Goal: Task Accomplishment & Management: Complete application form

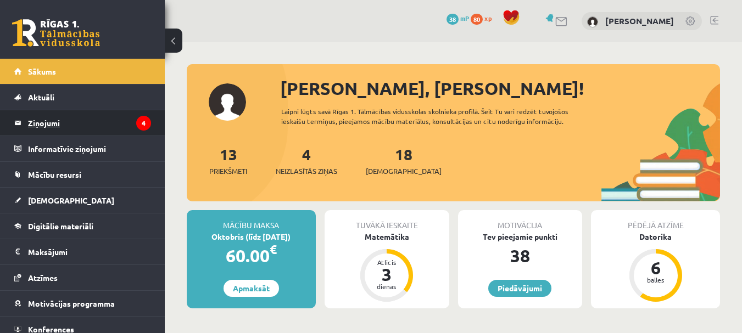
click at [127, 129] on legend "Ziņojumi 4" at bounding box center [89, 122] width 123 height 25
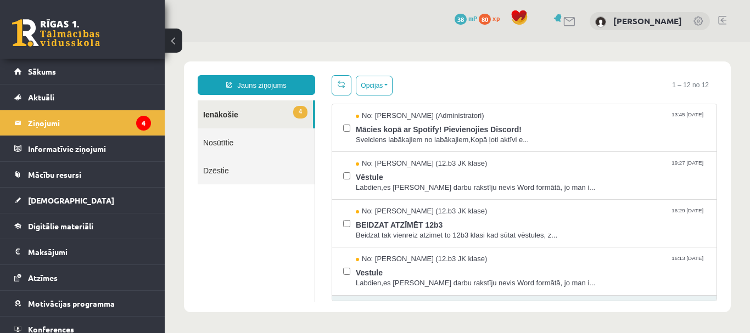
click at [353, 89] on div "Opcijas Atzīmēt visus ziņojumus Atcelt izvēlētos Atzīmēt visus kā lasītus Atzīm…" at bounding box center [362, 85] width 61 height 20
click at [373, 85] on button "Opcijas" at bounding box center [374, 86] width 37 height 20
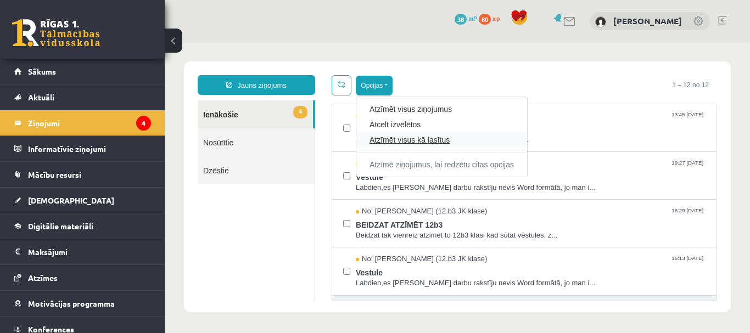
click at [388, 139] on link "Atzīmēt visus kā lasītus" at bounding box center [441, 140] width 144 height 11
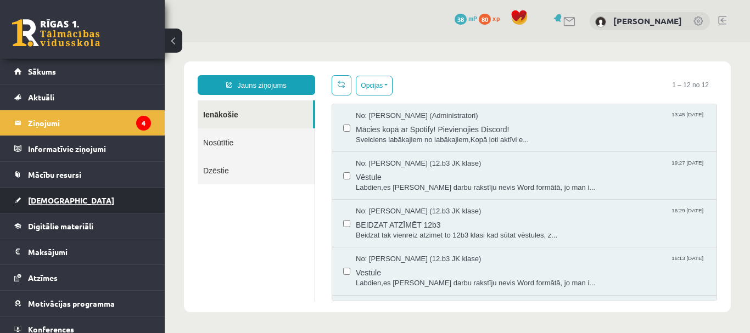
click at [74, 199] on link "[DEMOGRAPHIC_DATA]" at bounding box center [82, 200] width 137 height 25
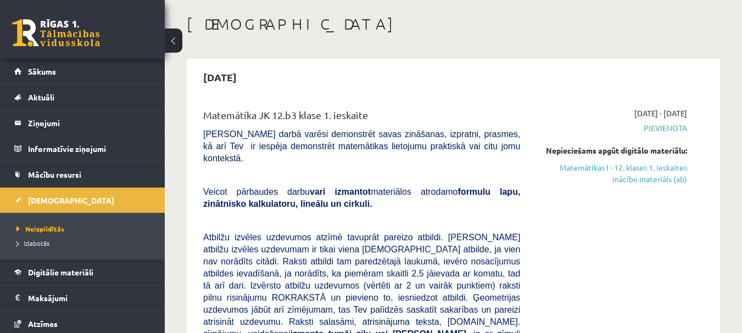
scroll to position [61, 0]
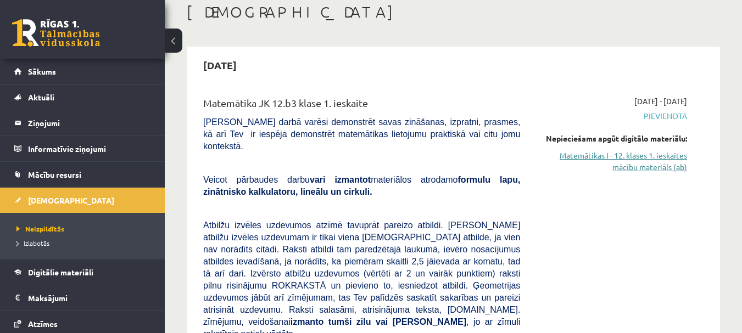
click at [639, 172] on link "Matemātikas I - 12. klases 1. ieskaites mācību materiāls (ab)" at bounding box center [611, 161] width 150 height 23
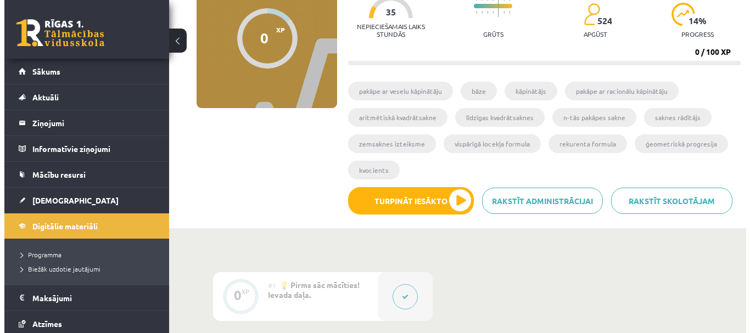
scroll to position [115, 0]
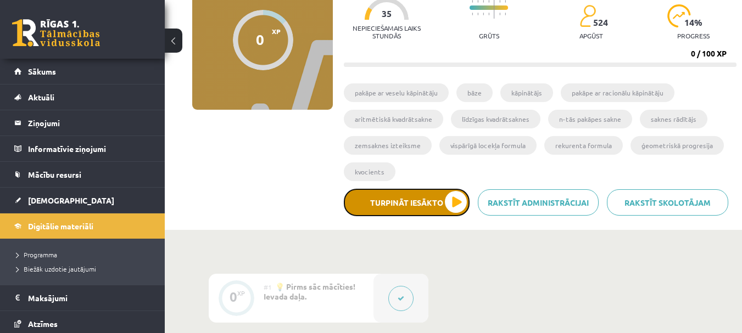
click at [410, 199] on button "Turpināt iesākto" at bounding box center [407, 202] width 126 height 27
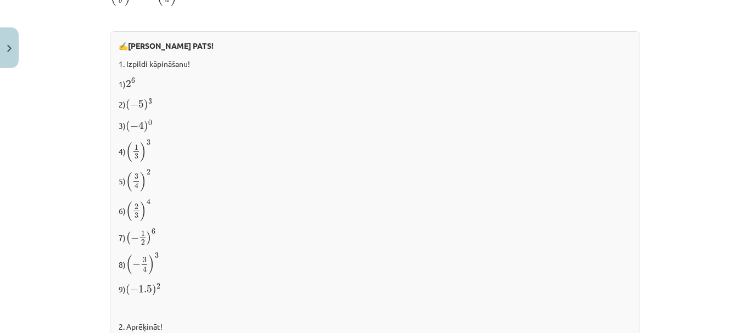
scroll to position [904, 0]
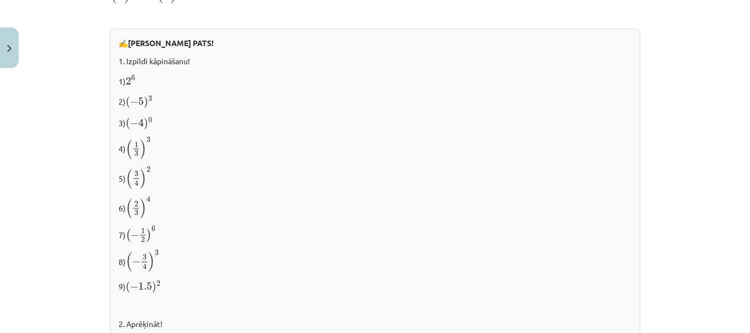
drag, startPoint x: 738, startPoint y: 203, endPoint x: 735, endPoint y: 216, distance: 13.6
click at [735, 216] on div "Mācību tēma: Matemātikas i - 12. klases 1. ieskaites mācību materiāls (ab) #2 📝…" at bounding box center [375, 166] width 750 height 333
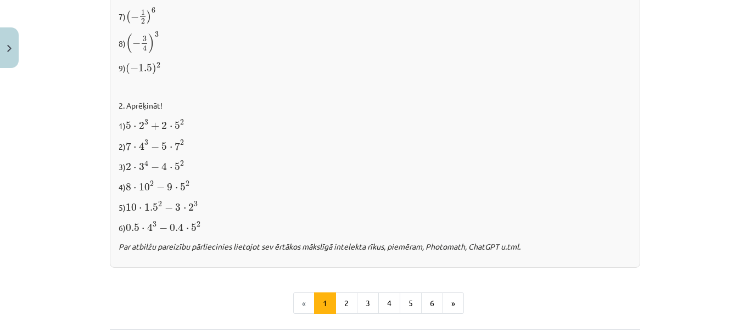
scroll to position [1149, 0]
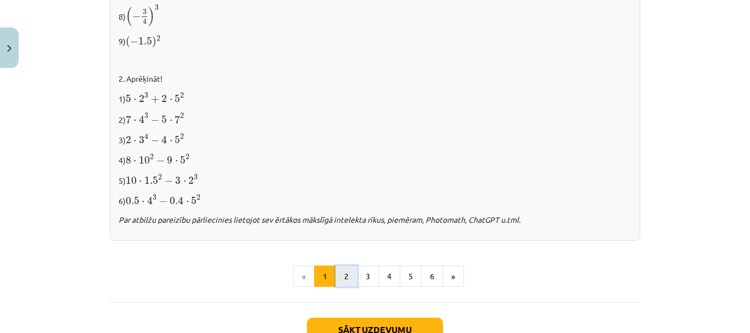
click at [346, 273] on button "2" at bounding box center [346, 277] width 22 height 22
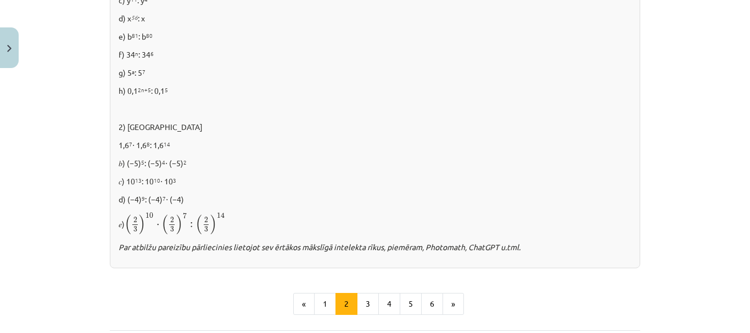
scroll to position [726, 0]
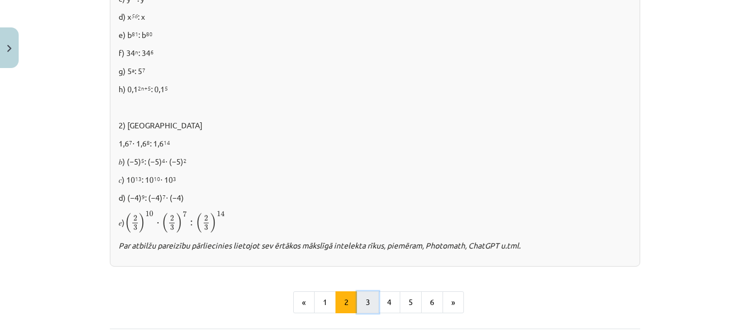
click at [369, 296] on button "3" at bounding box center [368, 303] width 22 height 22
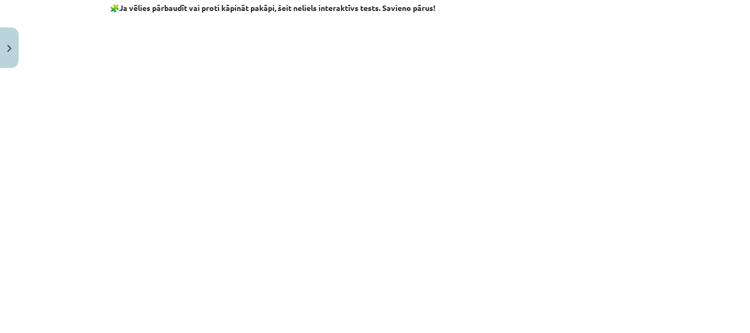
scroll to position [1054, 0]
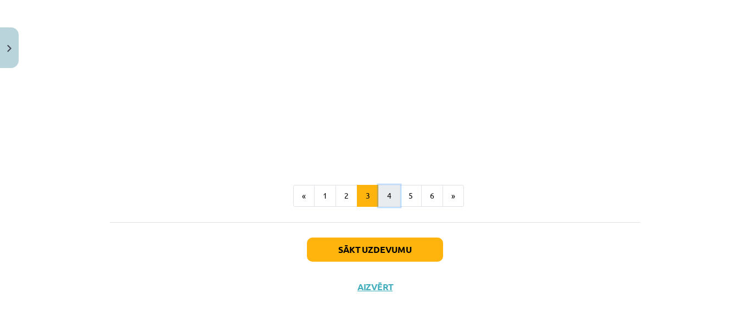
click at [388, 188] on button "4" at bounding box center [389, 196] width 22 height 22
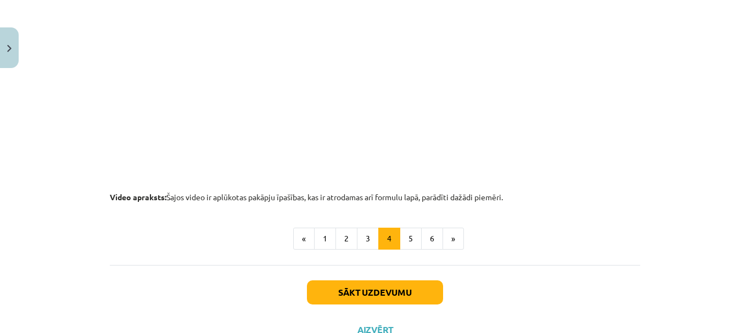
scroll to position [1185, 0]
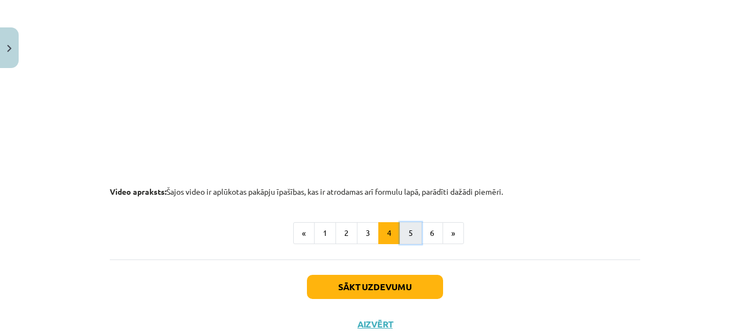
click at [407, 231] on button "5" at bounding box center [411, 233] width 22 height 22
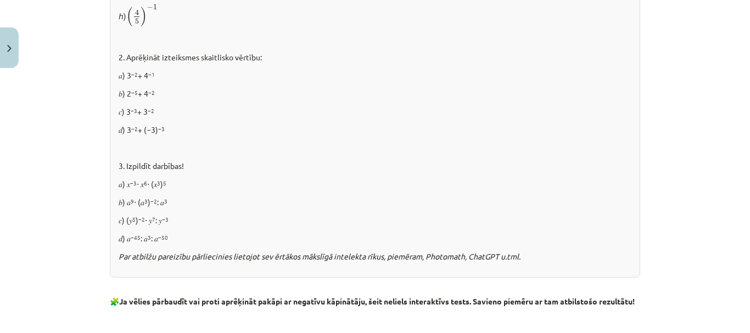
scroll to position [991, 0]
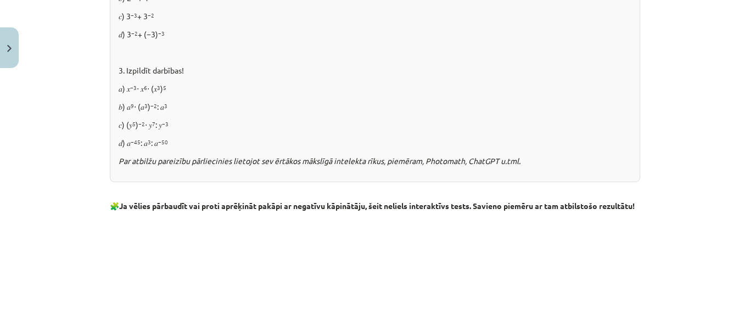
drag, startPoint x: 738, startPoint y: 222, endPoint x: 735, endPoint y: 250, distance: 28.7
click at [735, 250] on div "Mācību tēma: Matemātikas i - 12. klases 1. ieskaites mācību materiāls (ab) #2 📝…" at bounding box center [375, 166] width 750 height 333
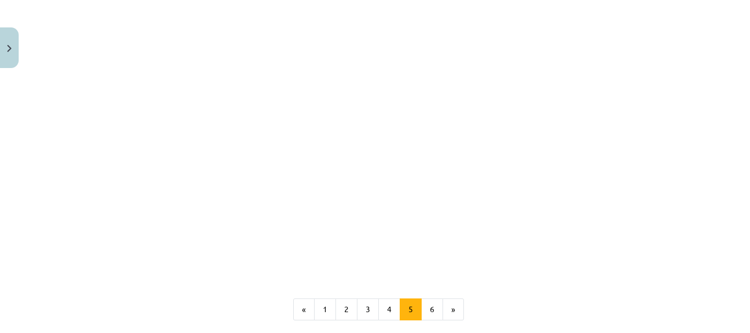
scroll to position [1292, 0]
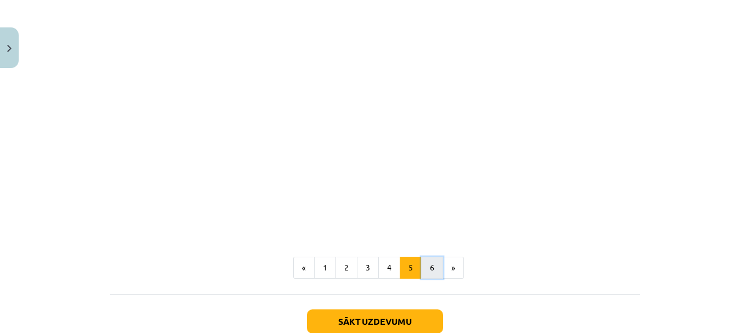
click at [431, 278] on button "6" at bounding box center [432, 268] width 22 height 22
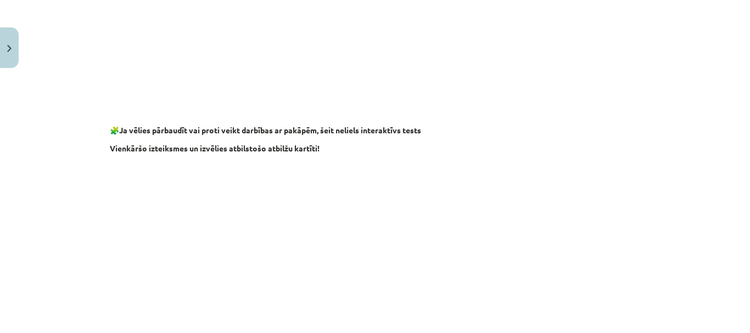
scroll to position [792, 0]
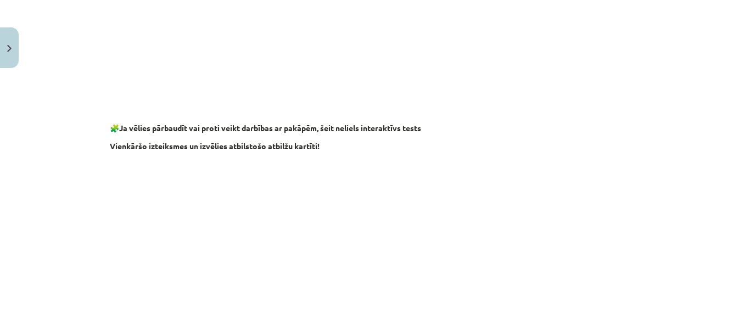
drag, startPoint x: 741, startPoint y: 205, endPoint x: 740, endPoint y: 237, distance: 31.9
click at [740, 237] on div "Mācību tēma: Matemātikas i - 12. klases 1. ieskaites mācību materiāls (ab) #2 📝…" at bounding box center [375, 166] width 750 height 333
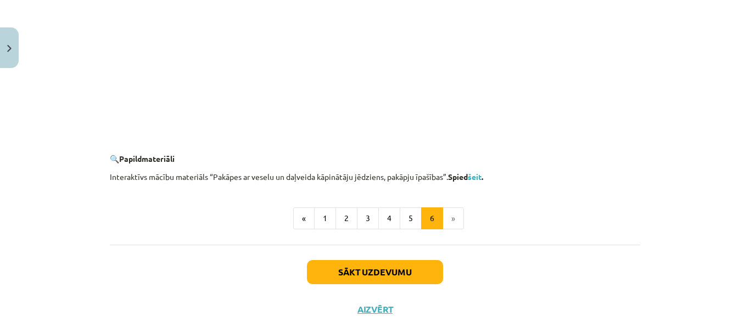
scroll to position [1096, 0]
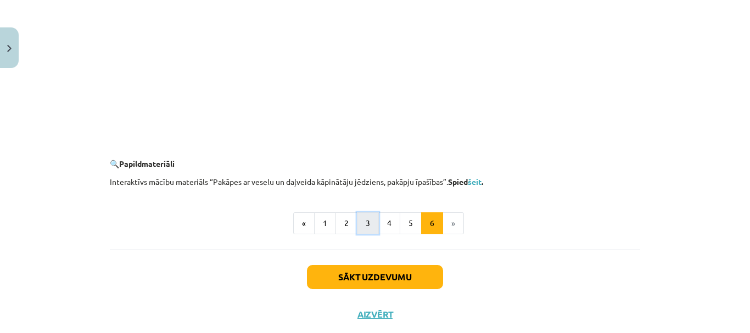
click at [373, 228] on button "3" at bounding box center [368, 223] width 22 height 22
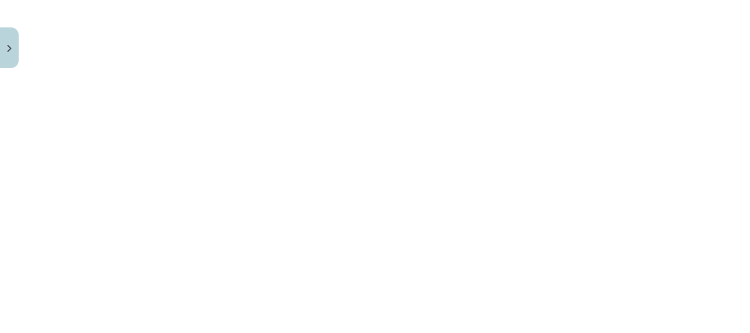
scroll to position [947, 0]
click at [384, 310] on button "4" at bounding box center [389, 303] width 22 height 22
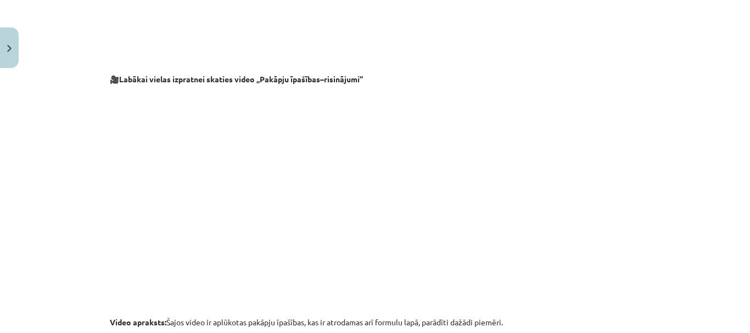
scroll to position [1223, 0]
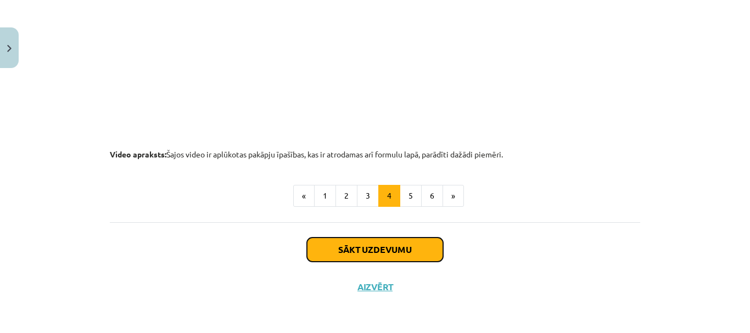
click at [406, 260] on button "Sākt uzdevumu" at bounding box center [375, 250] width 136 height 24
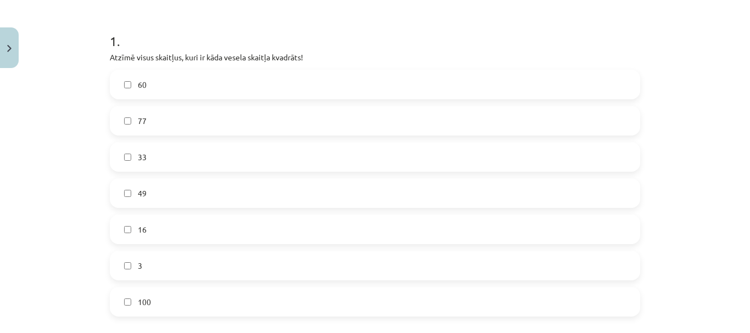
scroll to position [228, 0]
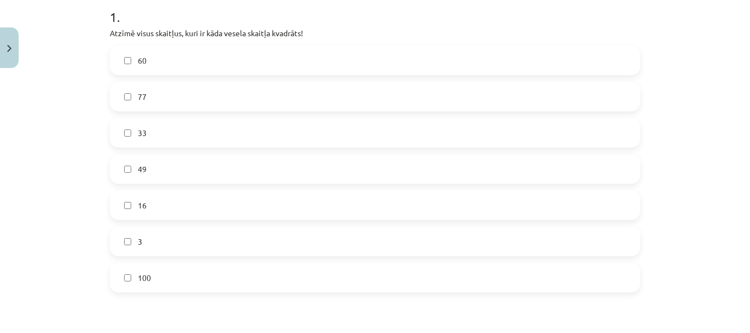
click at [322, 275] on label "100" at bounding box center [375, 277] width 528 height 27
click at [201, 57] on label "60" at bounding box center [375, 60] width 528 height 27
click at [157, 166] on label "49" at bounding box center [375, 168] width 528 height 27
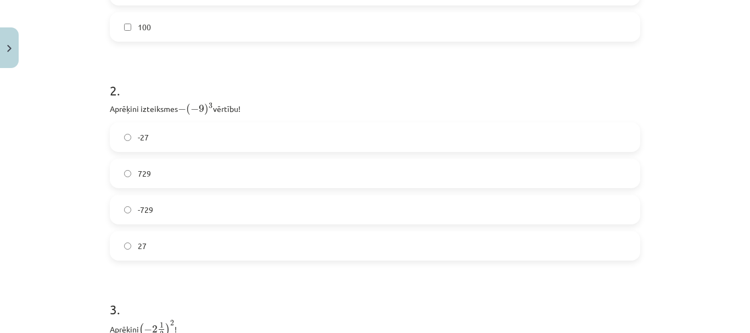
scroll to position [479, 0]
click at [281, 198] on label "-729" at bounding box center [375, 209] width 528 height 27
click at [479, 160] on label "729" at bounding box center [375, 173] width 528 height 27
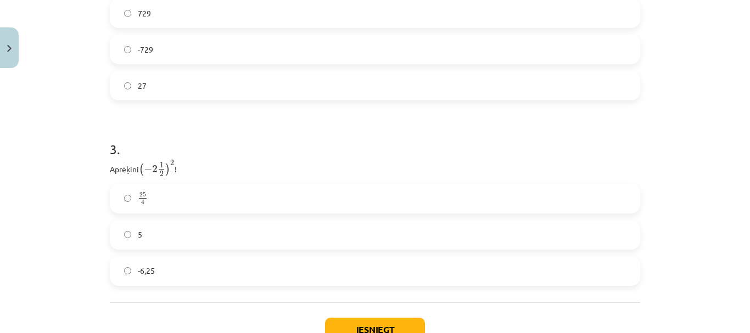
scroll to position [638, 0]
click at [170, 270] on label "-6,25" at bounding box center [375, 272] width 528 height 27
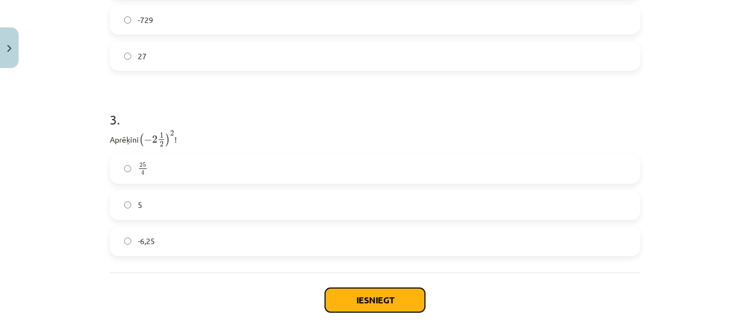
click at [369, 290] on button "Iesniegt" at bounding box center [375, 300] width 100 height 24
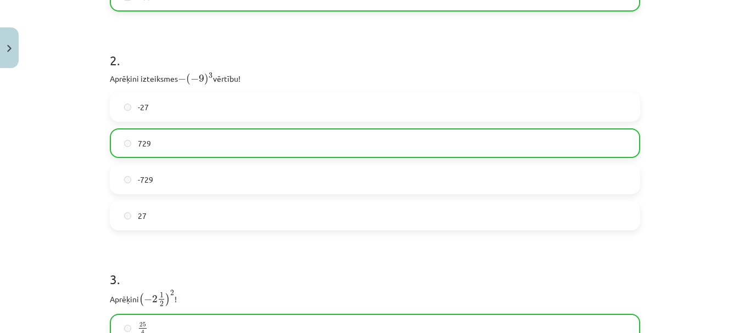
scroll to position [214, 0]
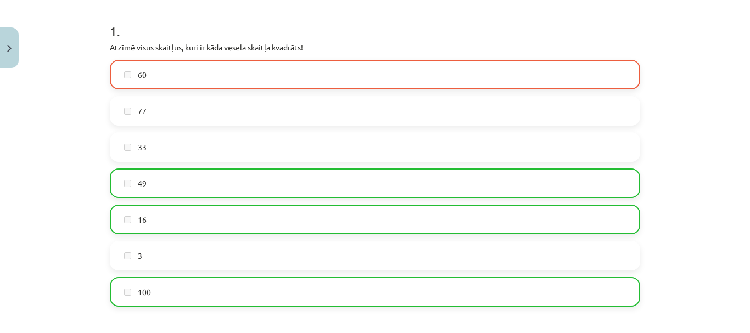
drag, startPoint x: 740, startPoint y: 91, endPoint x: 749, endPoint y: 94, distance: 9.9
click at [741, 94] on div "Mācību tēma: Matemātikas i - 12. klases 1. ieskaites mācību materiāls (ab) #2 📝…" at bounding box center [375, 166] width 750 height 333
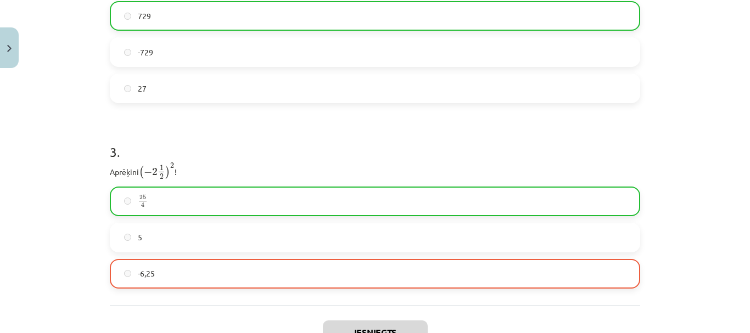
scroll to position [754, 0]
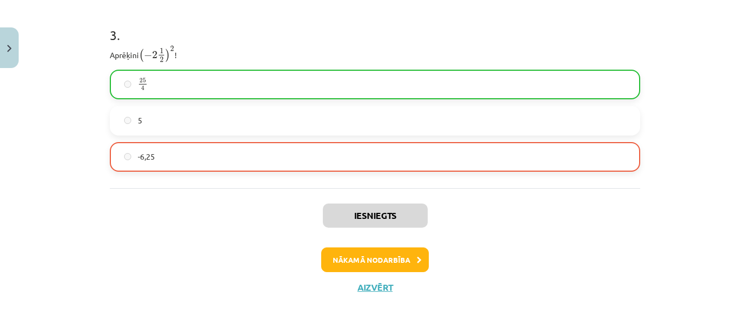
click at [397, 265] on div "Iesniegts Nākamā nodarbība Aizvērt" at bounding box center [375, 244] width 530 height 112
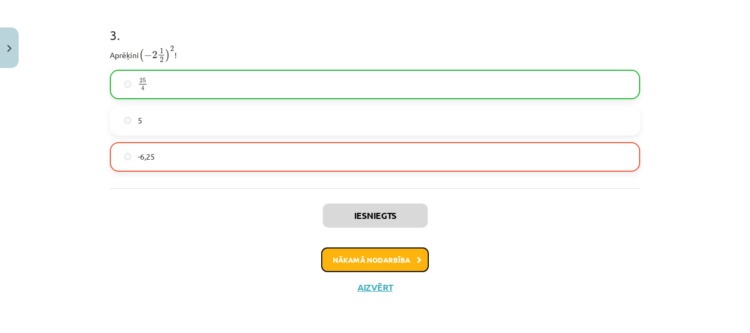
click at [397, 265] on button "Nākamā nodarbība" at bounding box center [375, 260] width 108 height 25
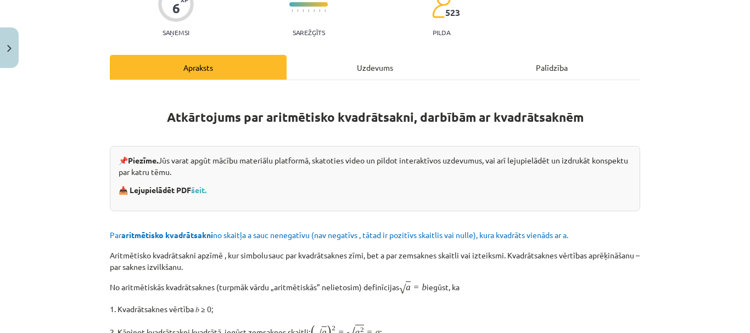
scroll to position [27, 0]
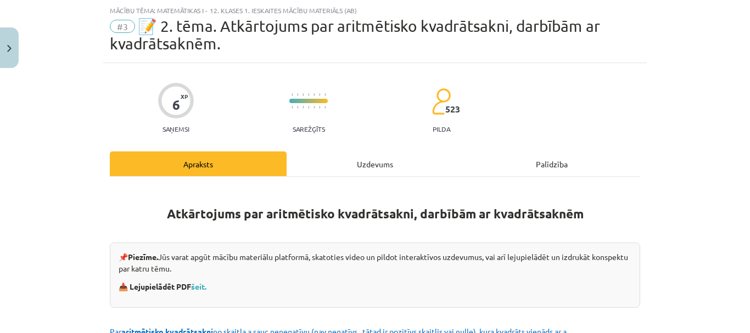
click at [369, 168] on div "Uzdevums" at bounding box center [375, 164] width 177 height 25
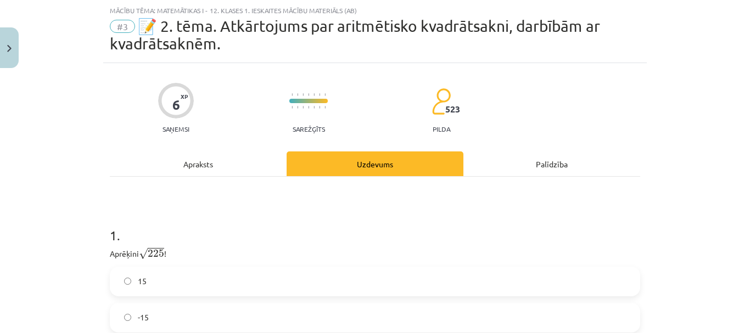
click at [178, 164] on div "Apraksts" at bounding box center [198, 164] width 177 height 25
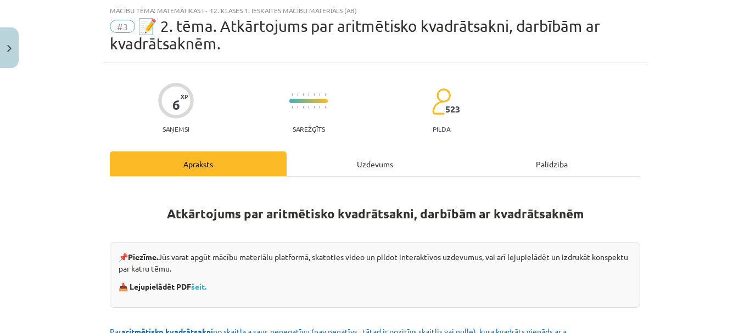
click at [428, 167] on div "Uzdevums" at bounding box center [375, 164] width 177 height 25
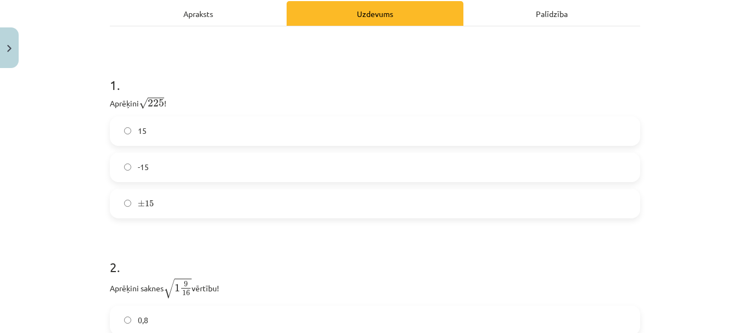
scroll to position [191, 0]
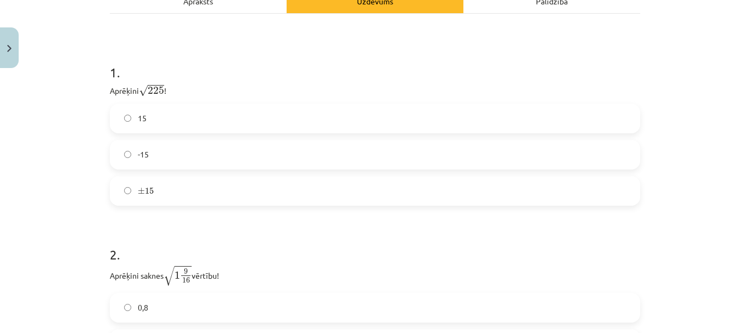
click at [332, 114] on label "15" at bounding box center [375, 118] width 528 height 27
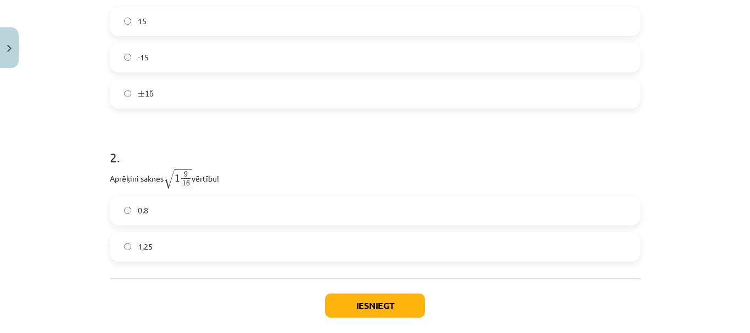
scroll to position [343, 0]
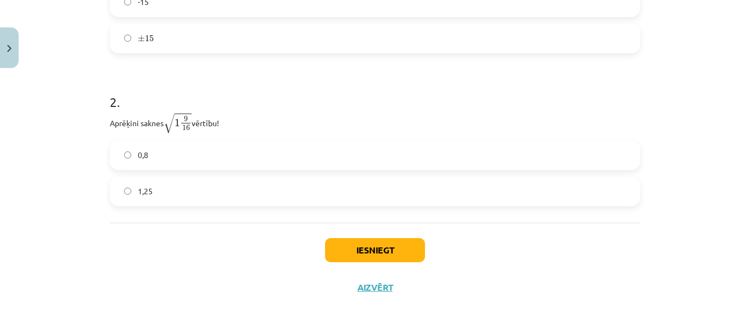
click at [328, 167] on label "0,8" at bounding box center [375, 155] width 528 height 27
click at [375, 253] on button "Iesniegt" at bounding box center [375, 250] width 100 height 24
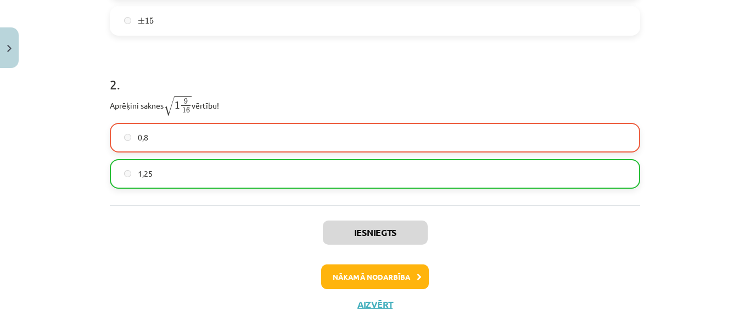
scroll to position [359, 0]
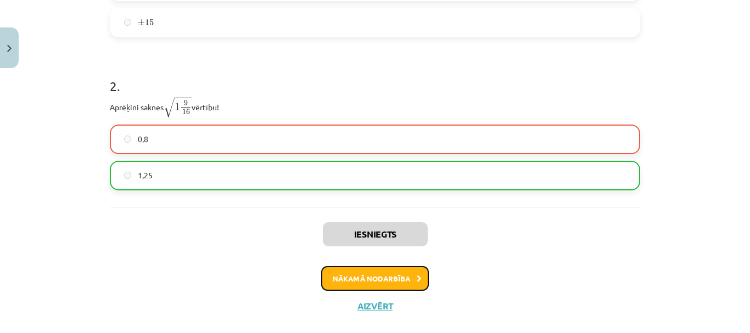
click at [353, 267] on button "Nākamā nodarbība" at bounding box center [375, 278] width 108 height 25
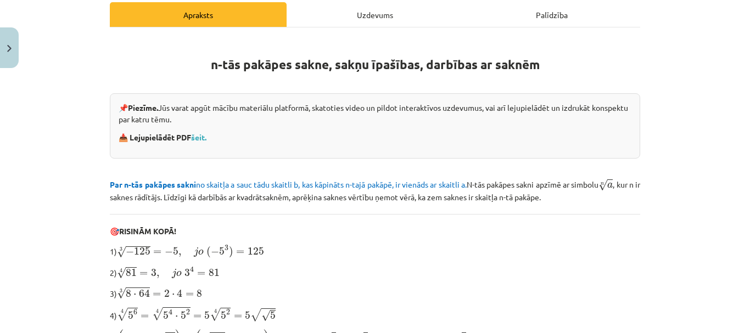
scroll to position [80, 0]
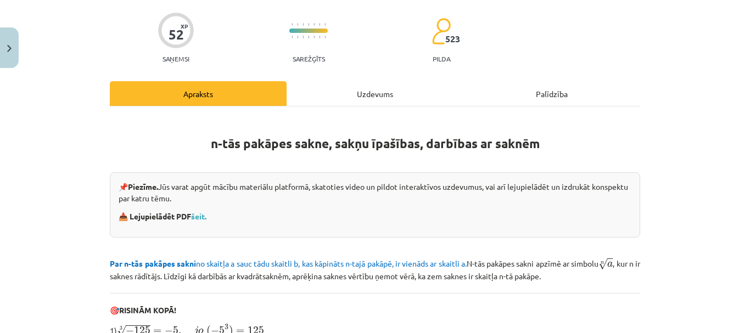
click at [359, 95] on div "Uzdevums" at bounding box center [375, 93] width 177 height 25
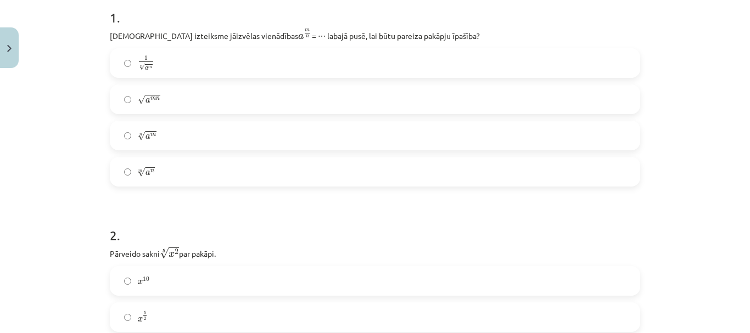
scroll to position [208, 0]
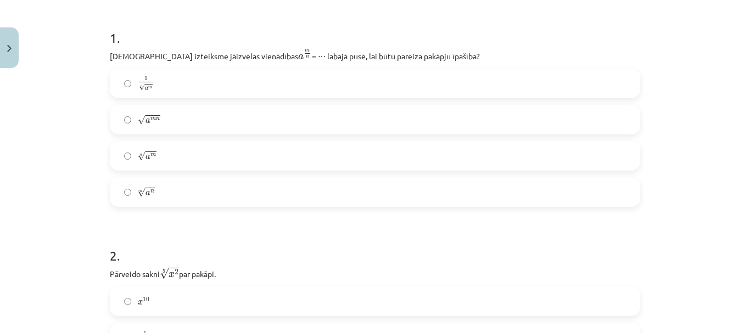
click at [195, 93] on label "1 n √ a m 1 a m n" at bounding box center [375, 83] width 528 height 27
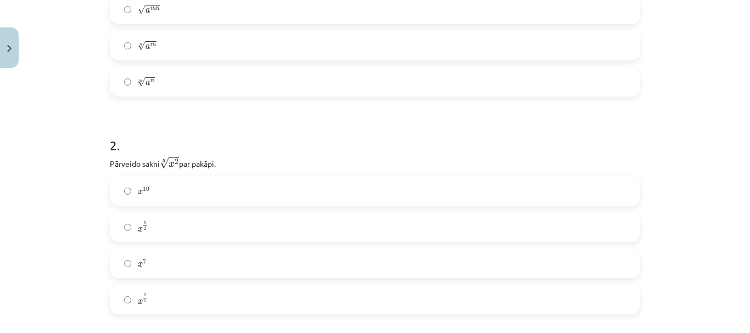
scroll to position [318, 0]
click at [500, 96] on label "m √ a n a n m" at bounding box center [375, 81] width 528 height 27
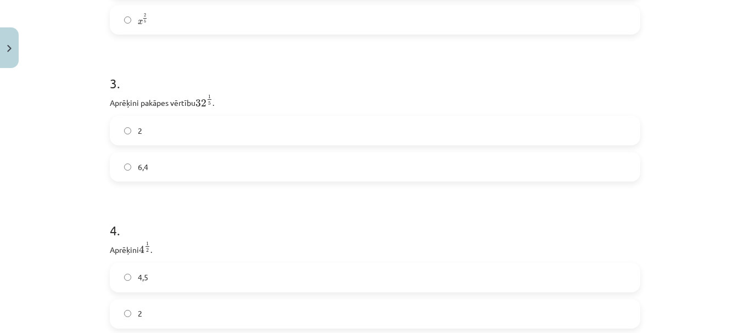
scroll to position [608, 0]
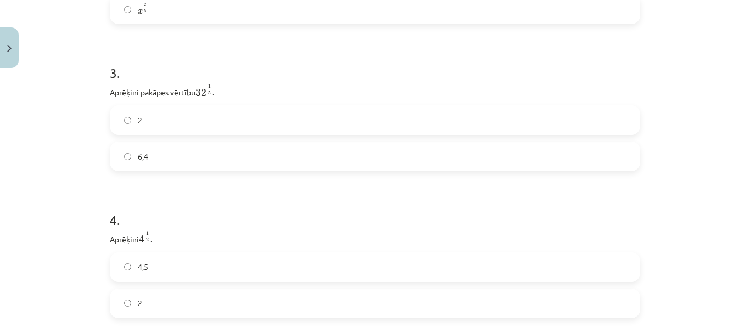
click at [258, 162] on label "6,4" at bounding box center [375, 156] width 528 height 27
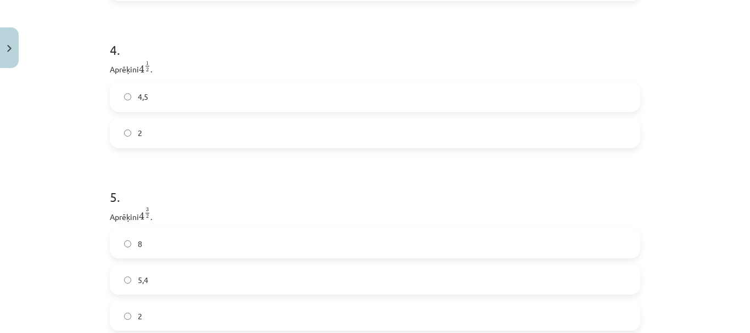
click at [437, 85] on label "4,5" at bounding box center [375, 96] width 528 height 27
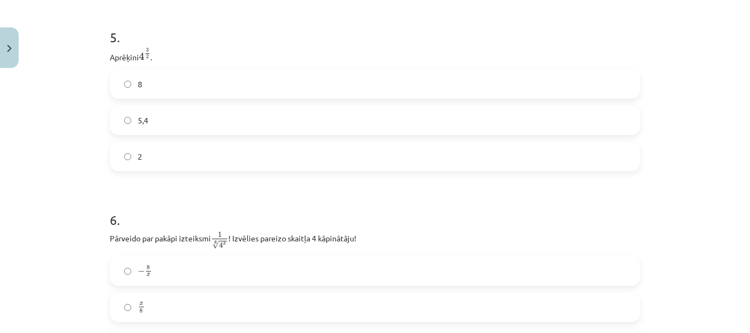
scroll to position [928, 0]
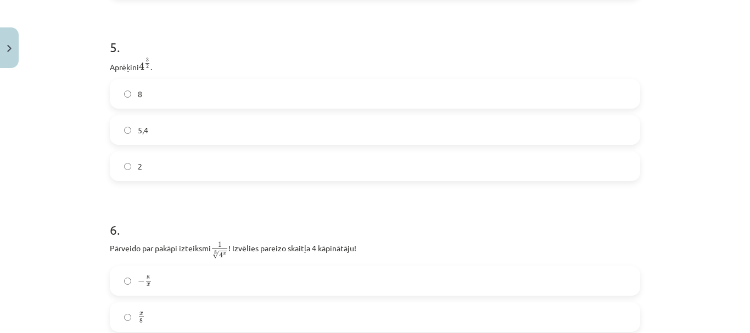
click at [264, 143] on label "5,4" at bounding box center [375, 129] width 528 height 27
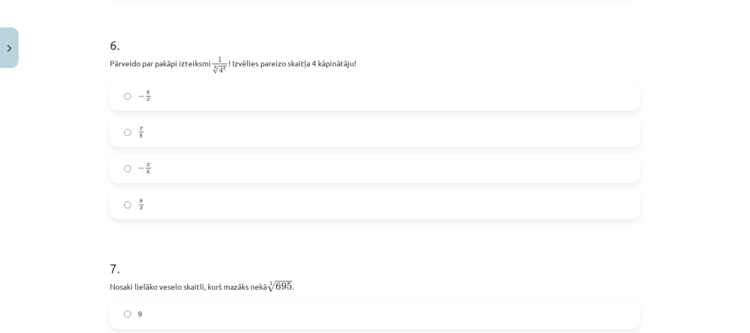
scroll to position [1119, 0]
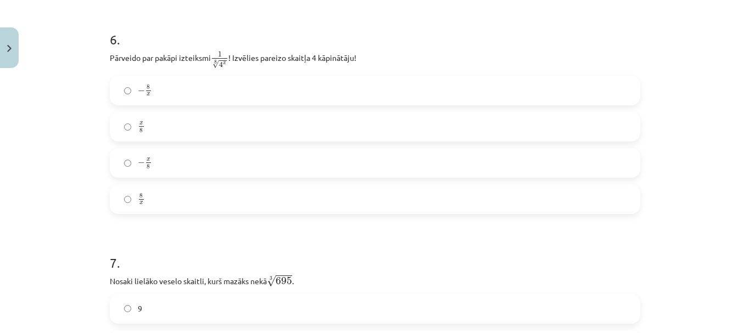
click at [199, 166] on label "− x 8 − x 8" at bounding box center [375, 162] width 528 height 27
click at [222, 128] on label "x 8 x 8" at bounding box center [375, 126] width 528 height 27
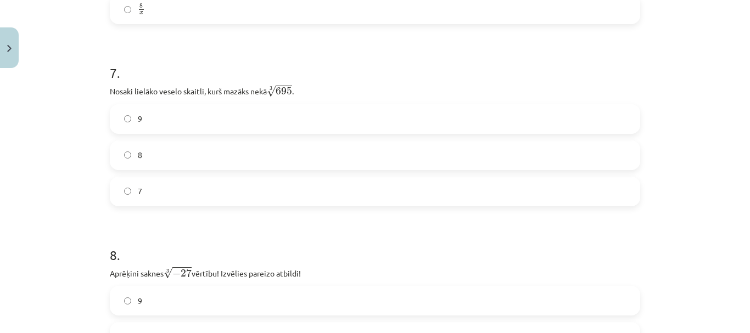
scroll to position [1304, 0]
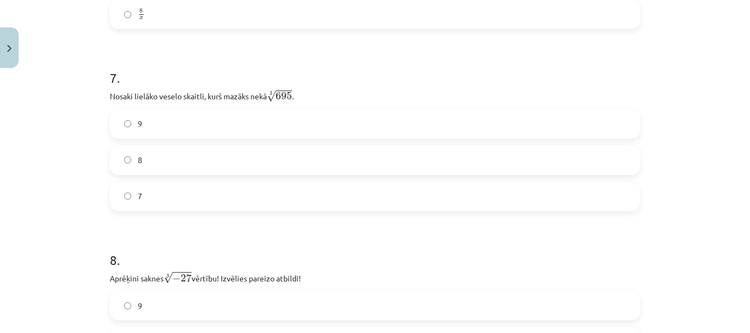
click at [250, 159] on label "8" at bounding box center [375, 160] width 528 height 27
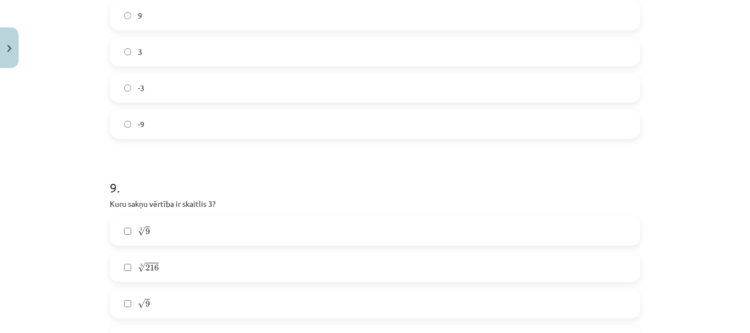
scroll to position [1484, 0]
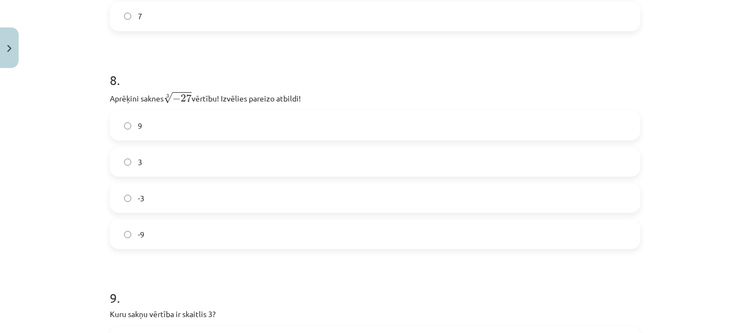
click at [150, 194] on label "-3" at bounding box center [375, 197] width 528 height 27
click at [177, 127] on label "9" at bounding box center [375, 125] width 528 height 27
click at [166, 238] on label "-9" at bounding box center [375, 234] width 528 height 27
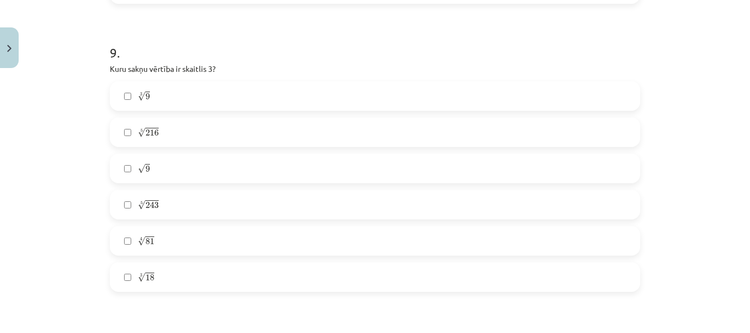
scroll to position [1734, 0]
click at [271, 164] on label "√ 9 9" at bounding box center [375, 163] width 528 height 27
click at [189, 279] on label "3 √ 18 18 3" at bounding box center [375, 272] width 528 height 27
click at [191, 104] on label "3 √ 9 9 3" at bounding box center [375, 90] width 528 height 27
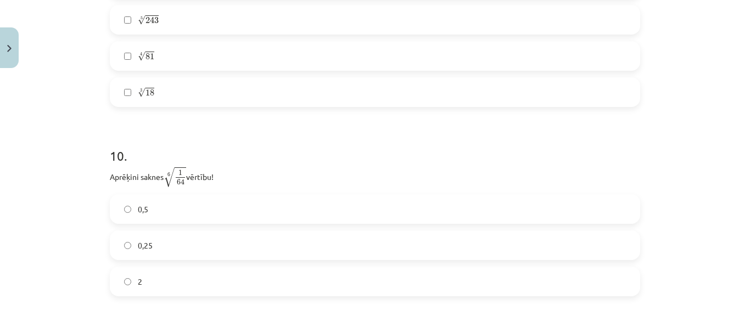
scroll to position [1980, 0]
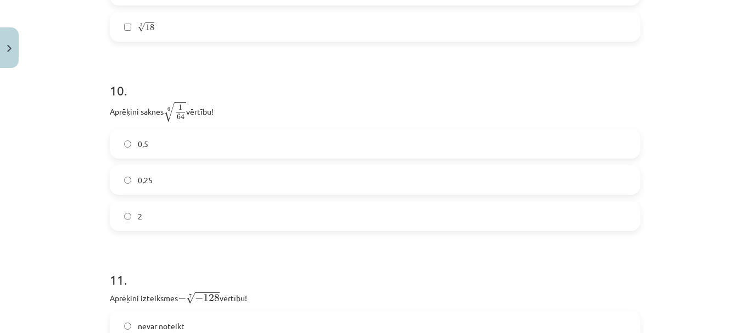
click at [292, 175] on label "0,25" at bounding box center [375, 179] width 528 height 27
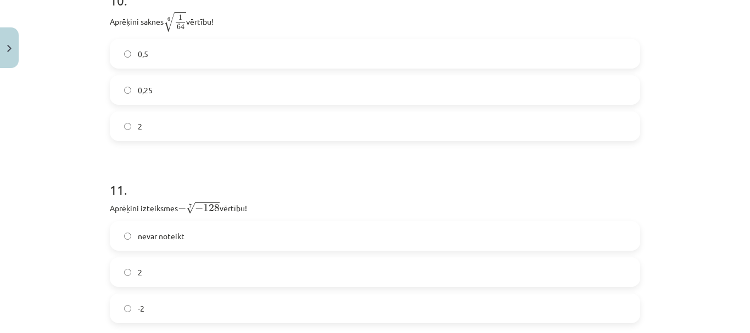
scroll to position [2090, 0]
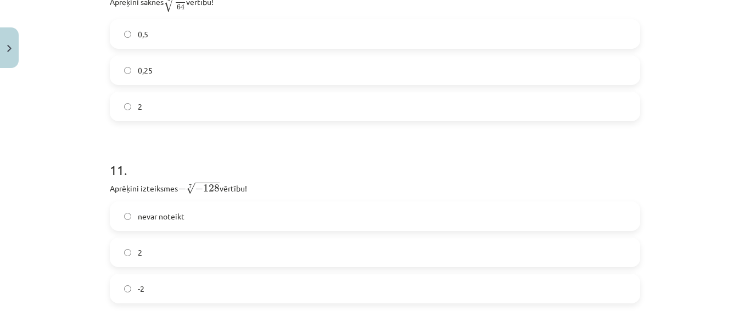
click at [304, 260] on label "2" at bounding box center [375, 252] width 528 height 27
click at [359, 211] on label "nevar noteikt" at bounding box center [375, 216] width 528 height 27
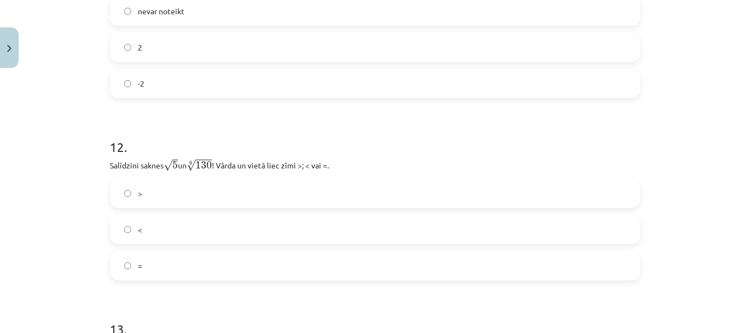
scroll to position [2315, 0]
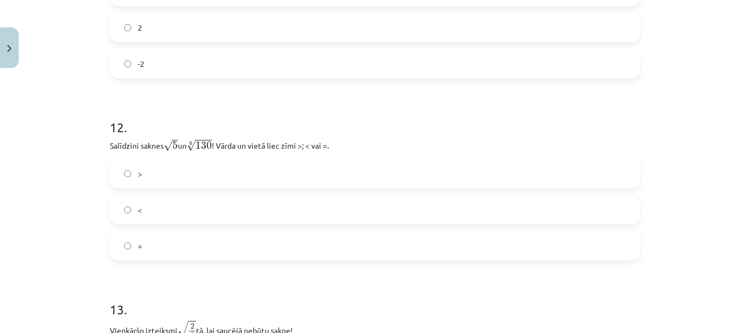
click at [266, 216] on label "<" at bounding box center [375, 209] width 528 height 27
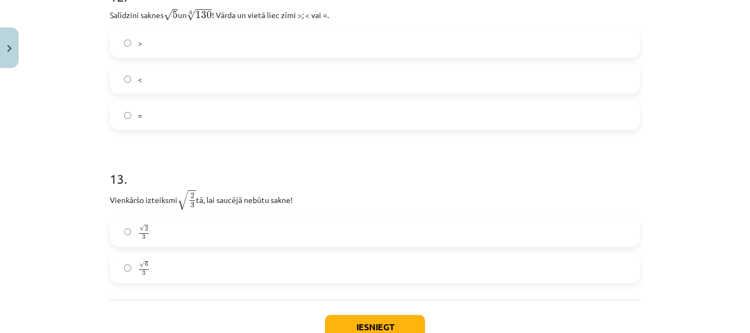
scroll to position [2505, 0]
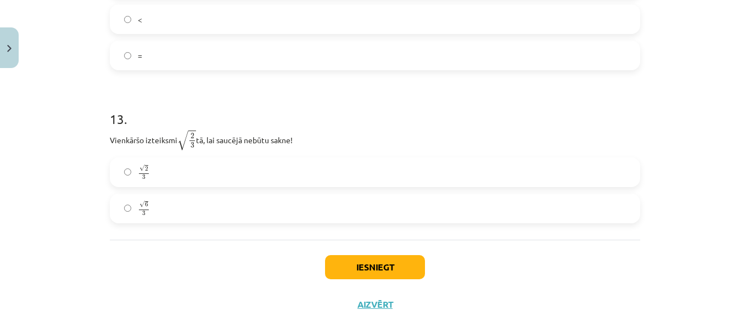
click at [218, 167] on label "√ 2 3 2 3" at bounding box center [375, 172] width 528 height 27
click at [189, 215] on label "√ 6 3 6 3" at bounding box center [375, 208] width 528 height 27
click at [342, 266] on button "Iesniegt" at bounding box center [375, 267] width 100 height 24
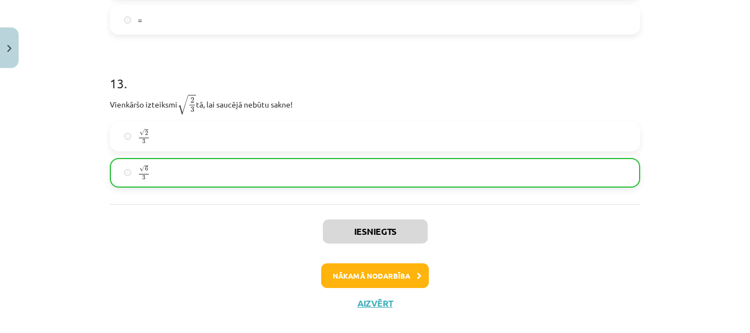
scroll to position [2546, 0]
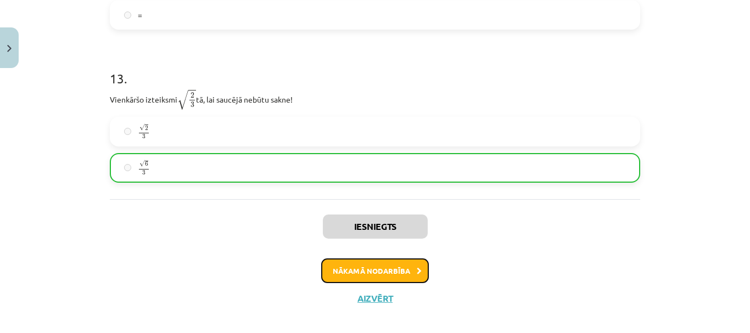
click at [390, 267] on button "Nākamā nodarbība" at bounding box center [375, 271] width 108 height 25
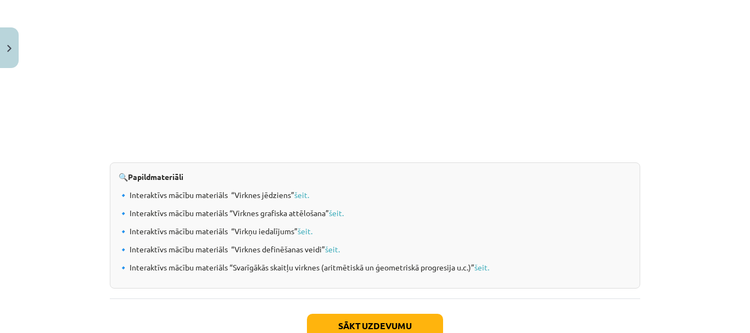
scroll to position [1128, 0]
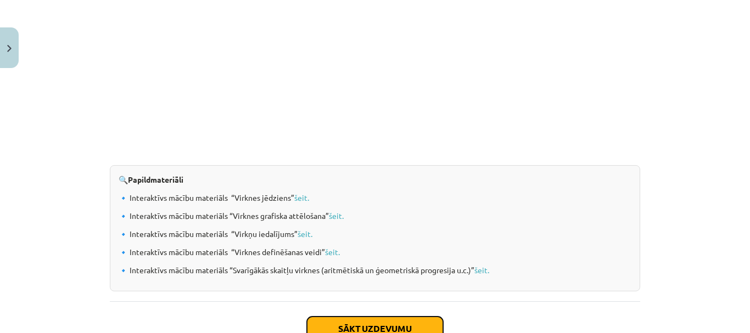
click at [416, 326] on button "Sākt uzdevumu" at bounding box center [375, 329] width 136 height 24
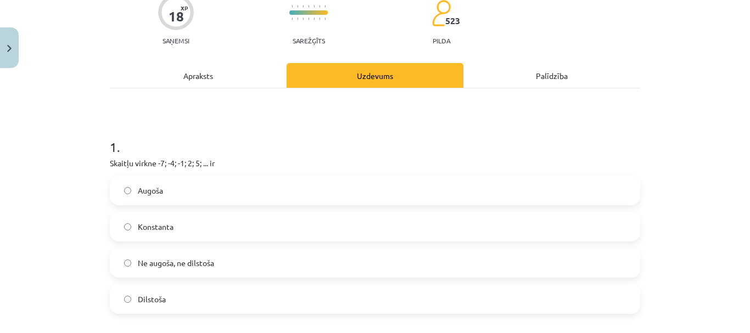
scroll to position [102, 0]
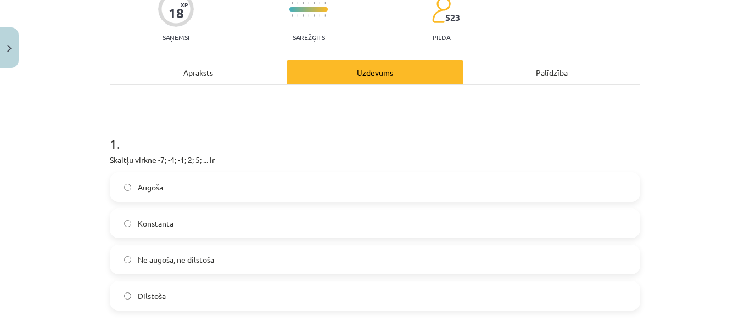
click at [303, 193] on label "Augoša" at bounding box center [375, 186] width 528 height 27
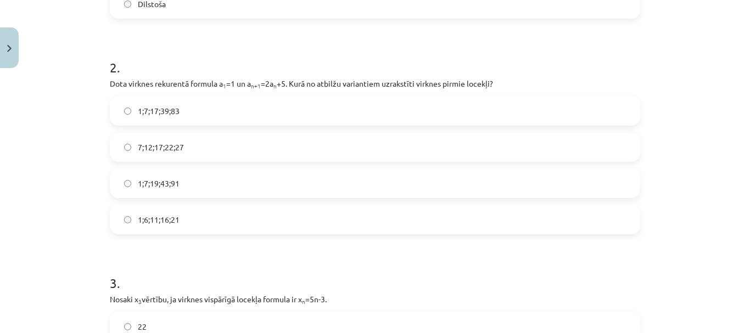
scroll to position [391, 0]
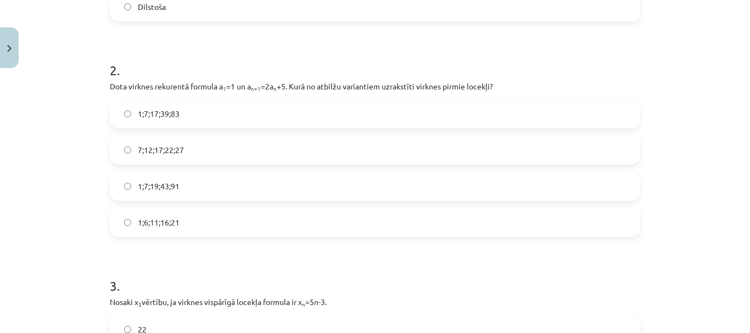
click at [313, 121] on label "1;7;17;39;83" at bounding box center [375, 113] width 528 height 27
click at [263, 217] on label "1;6;11;16;21" at bounding box center [375, 222] width 528 height 27
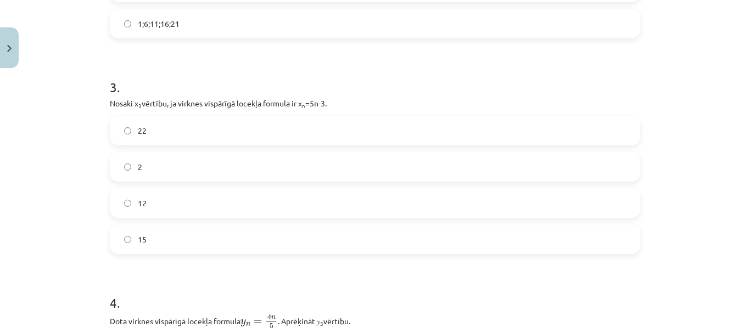
scroll to position [610, 0]
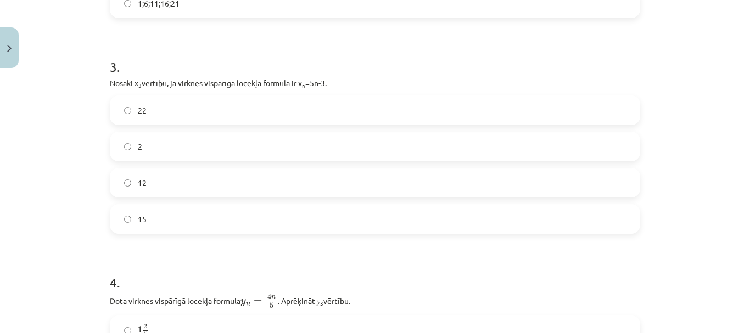
click at [236, 175] on label "12" at bounding box center [375, 182] width 528 height 27
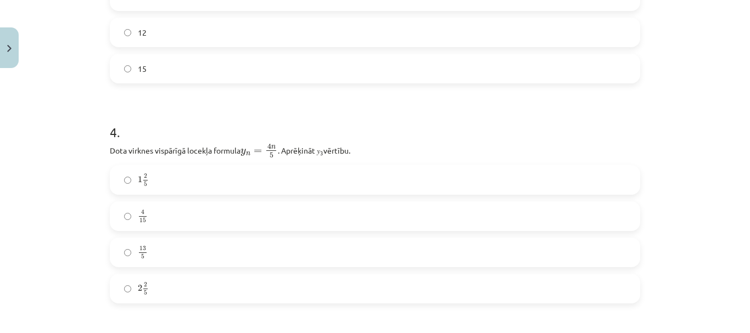
scroll to position [794, 0]
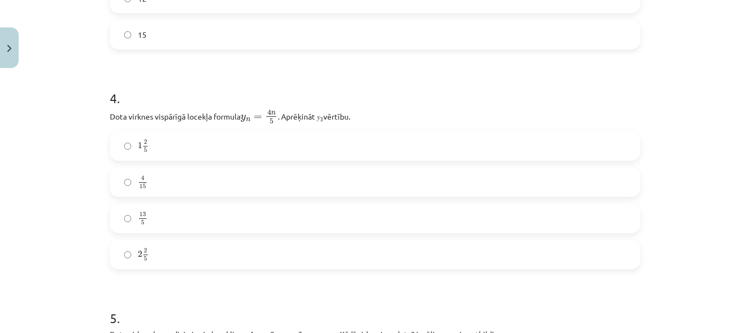
click at [233, 248] on label "2 2 5 2 2 5" at bounding box center [375, 254] width 528 height 27
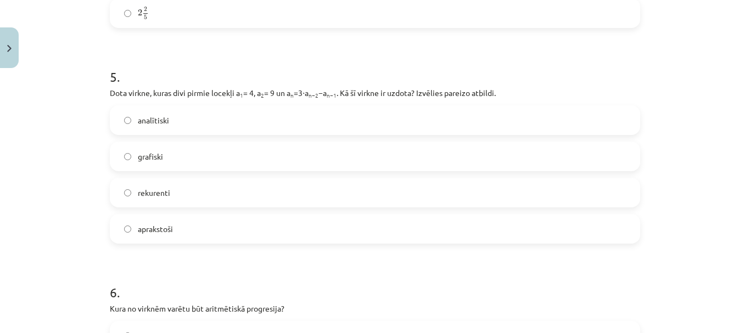
scroll to position [1033, 0]
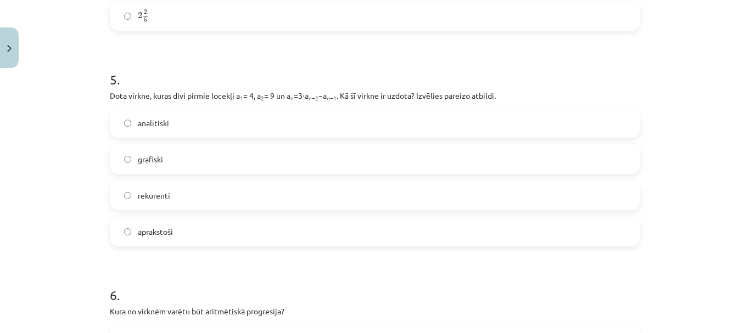
click at [288, 119] on label "analītiski" at bounding box center [375, 122] width 528 height 27
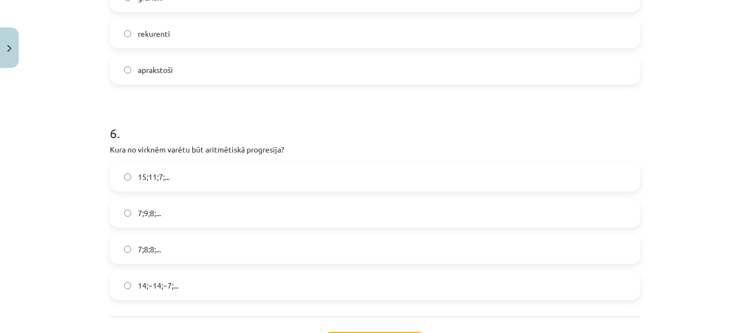
scroll to position [1189, 0]
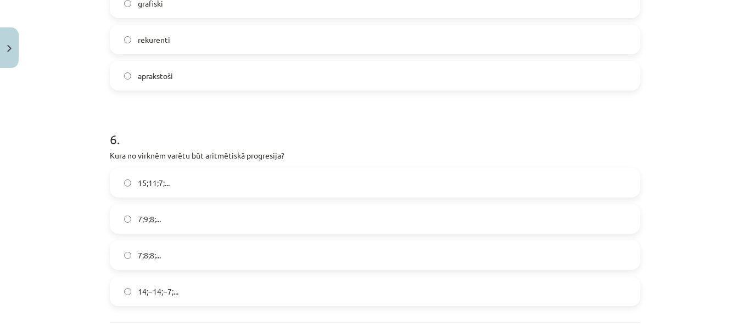
click at [257, 247] on label "7;8;8;..." at bounding box center [375, 255] width 528 height 27
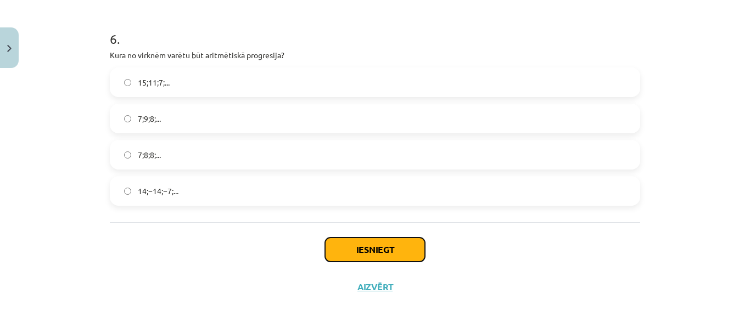
click at [373, 248] on button "Iesniegt" at bounding box center [375, 250] width 100 height 24
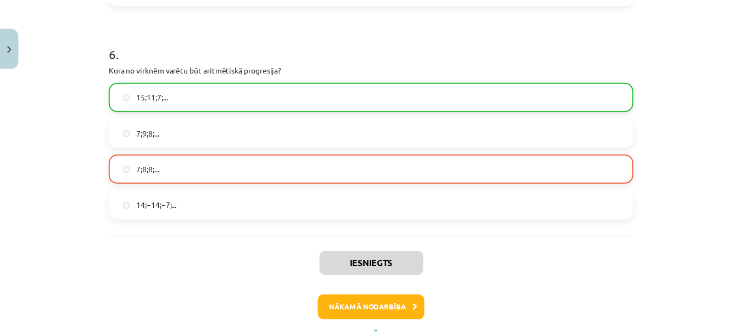
scroll to position [1272, 0]
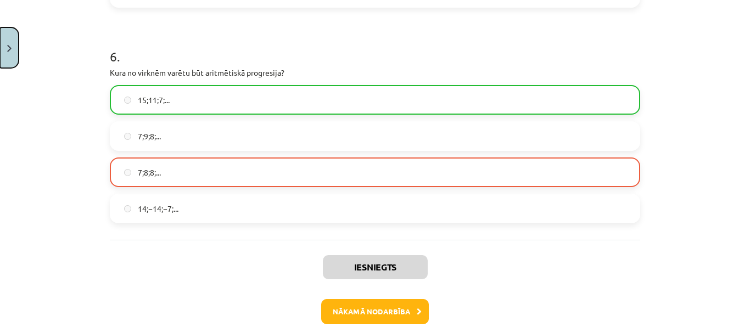
click at [8, 48] on img "Close" at bounding box center [9, 48] width 4 height 7
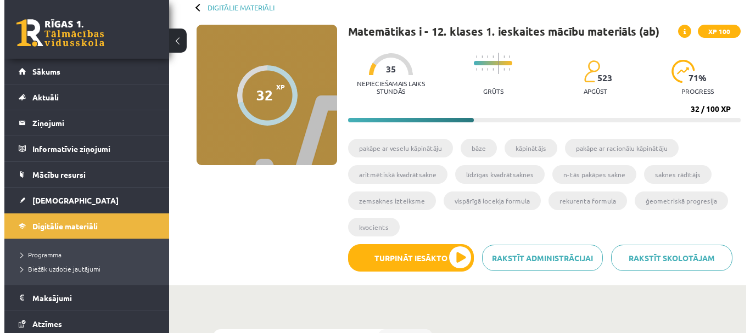
scroll to position [57, 0]
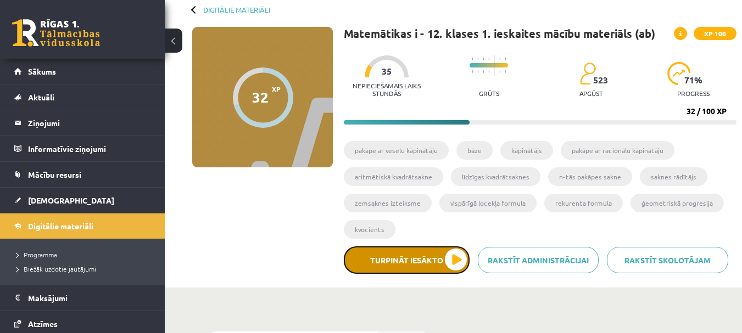
click at [428, 256] on button "Turpināt iesākto" at bounding box center [407, 260] width 126 height 27
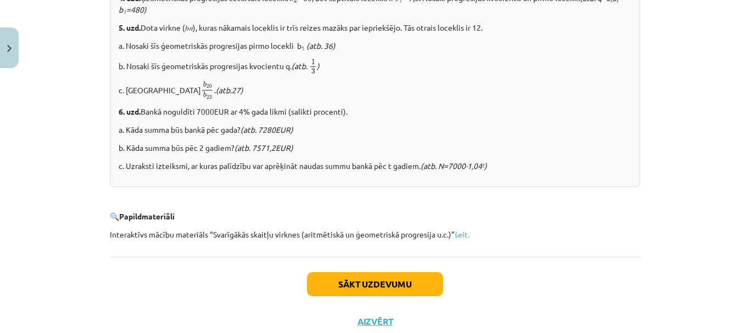
scroll to position [1393, 0]
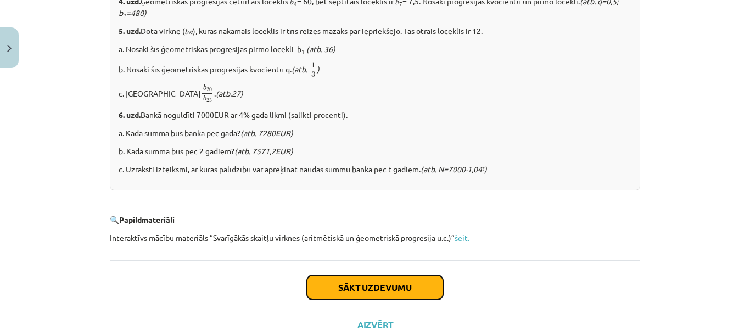
click at [421, 300] on button "Sākt uzdevumu" at bounding box center [375, 288] width 136 height 24
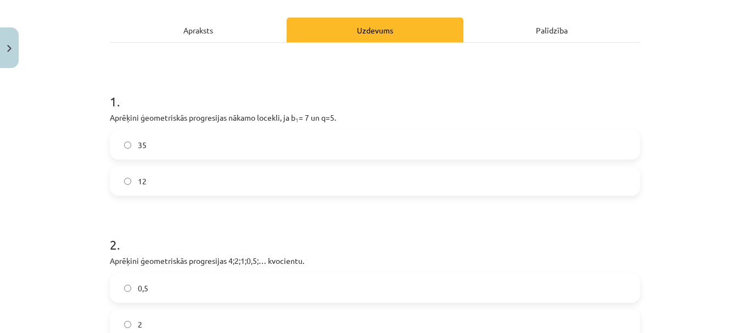
scroll to position [142, 0]
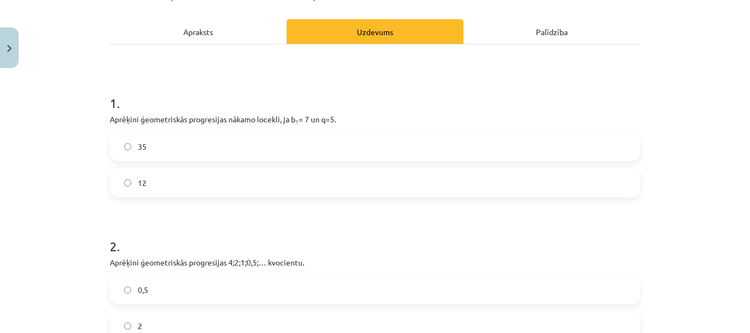
click at [188, 172] on label "12" at bounding box center [375, 182] width 528 height 27
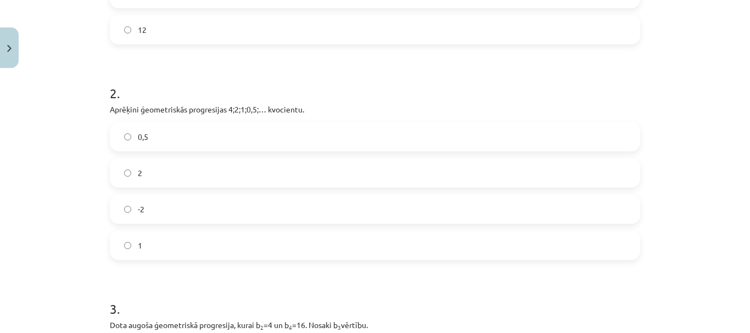
scroll to position [294, 0]
click at [180, 143] on label "0,5" at bounding box center [375, 138] width 528 height 27
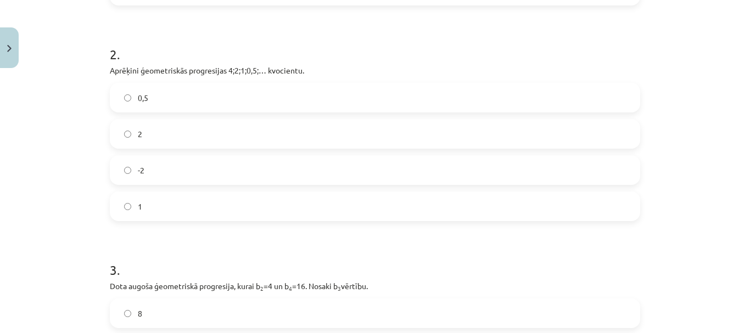
scroll to position [346, 0]
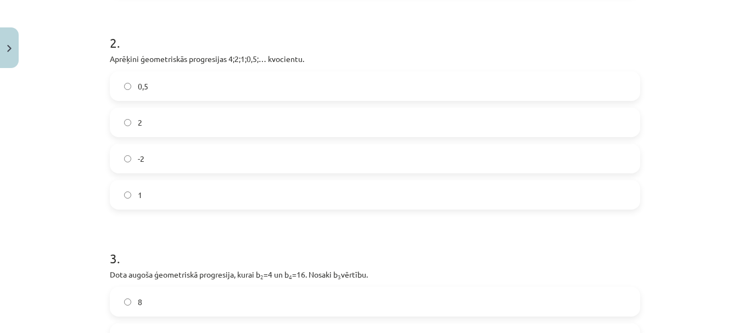
click at [315, 116] on label "2" at bounding box center [375, 122] width 528 height 27
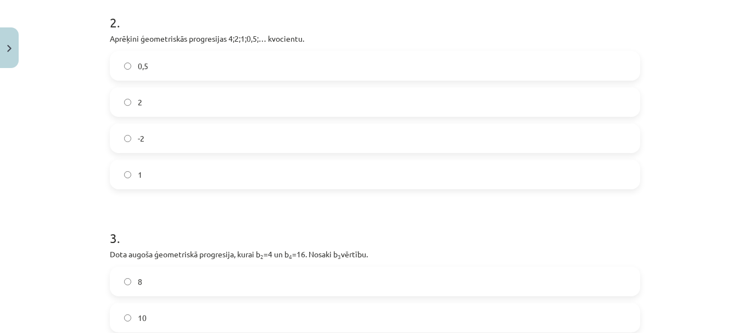
scroll to position [365, 0]
click at [461, 183] on label "1" at bounding box center [375, 176] width 528 height 27
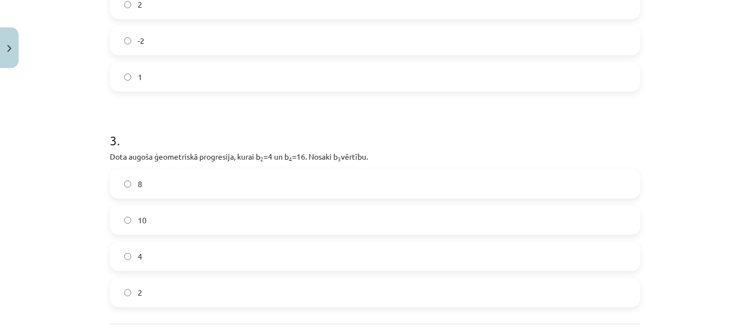
scroll to position [461, 0]
click at [178, 229] on label "10" at bounding box center [375, 223] width 528 height 27
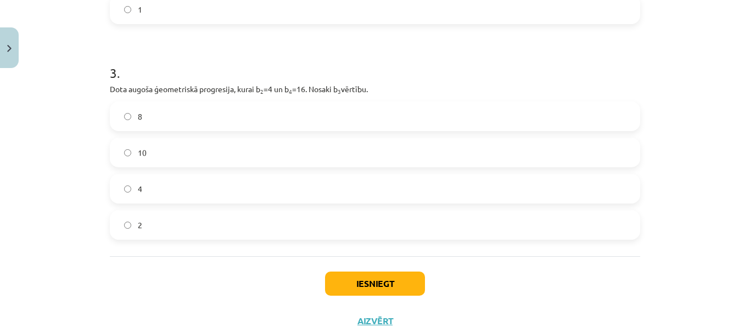
scroll to position [565, 0]
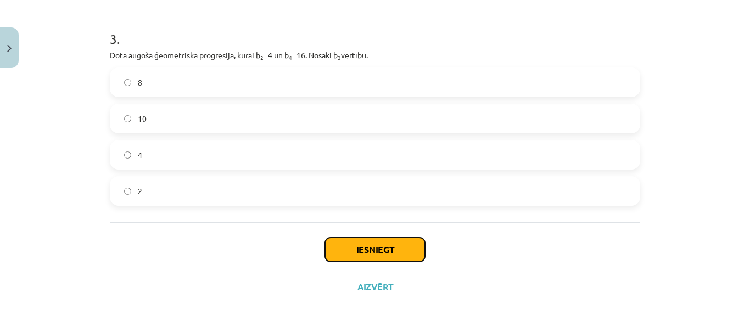
click at [354, 240] on button "Iesniegt" at bounding box center [375, 250] width 100 height 24
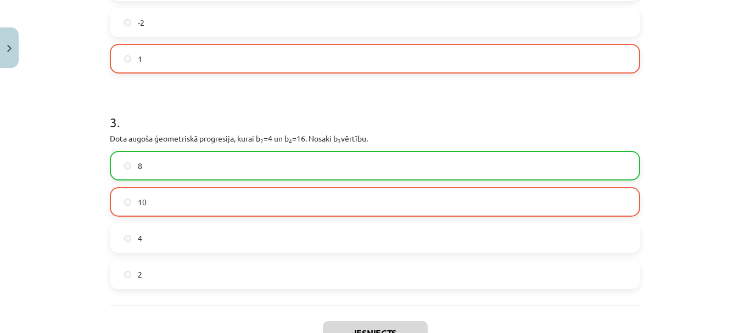
scroll to position [489, 0]
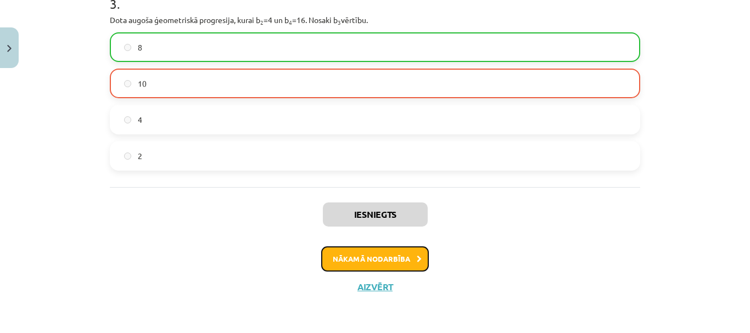
click at [380, 264] on button "Nākamā nodarbība" at bounding box center [375, 259] width 108 height 25
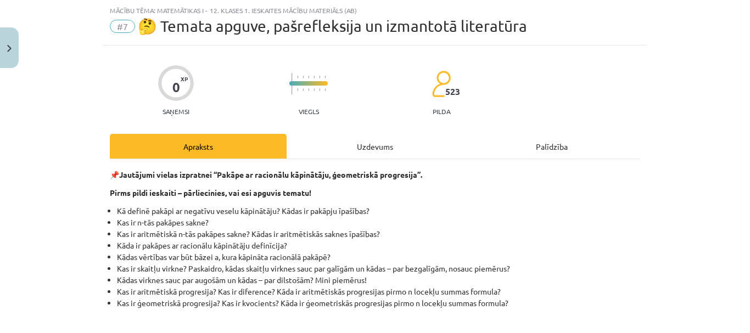
scroll to position [43, 0]
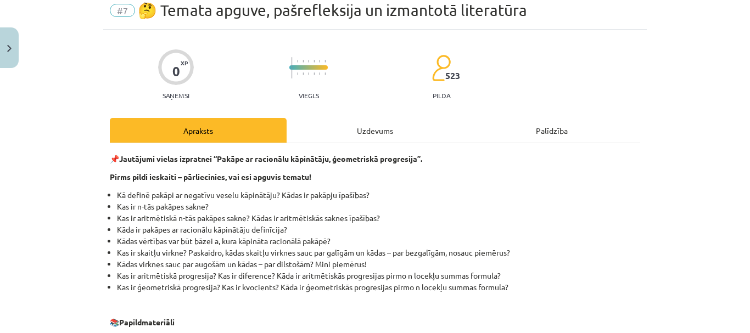
click at [354, 132] on div "Uzdevums" at bounding box center [375, 130] width 177 height 25
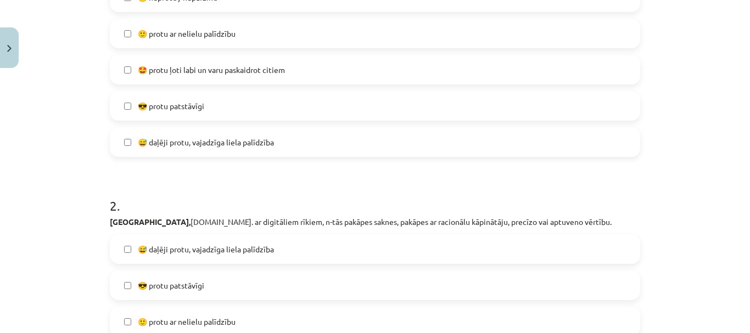
scroll to position [246, 0]
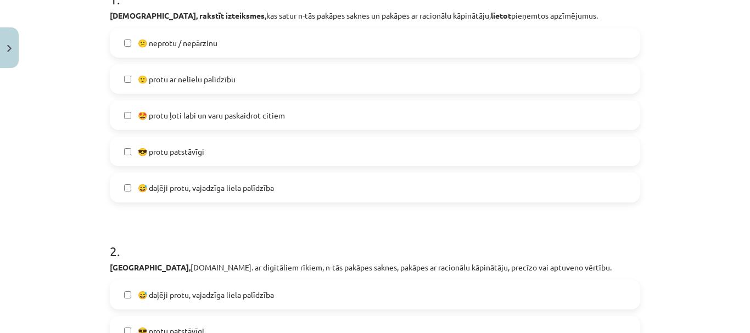
click at [218, 41] on label "😕 neprotu / nepārzinu" at bounding box center [375, 42] width 528 height 27
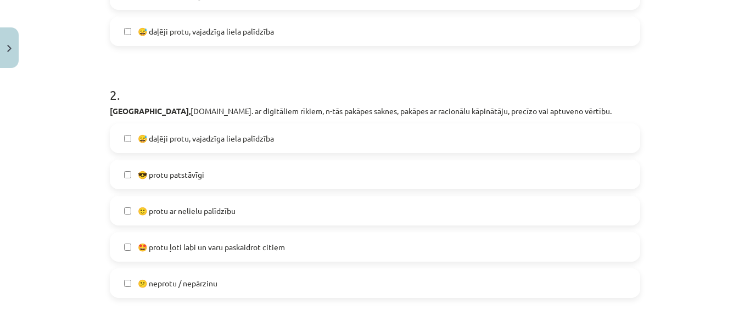
scroll to position [435, 0]
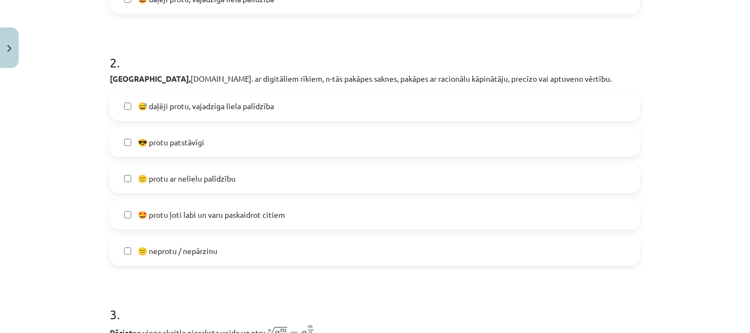
click at [308, 85] on div "2 . Aprēķināt, [DOMAIN_NAME]. ar digitāliem rīkiem, n-tās pakāpes saknes, pakāp…" at bounding box center [375, 151] width 530 height 230
click at [242, 185] on label "🙂 protu ar nelielu palīdzību" at bounding box center [375, 178] width 528 height 27
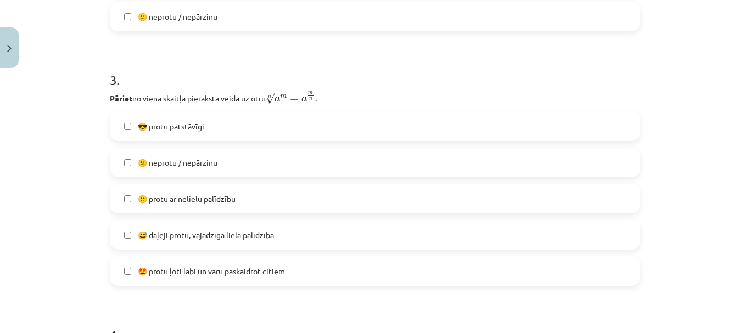
scroll to position [696, 0]
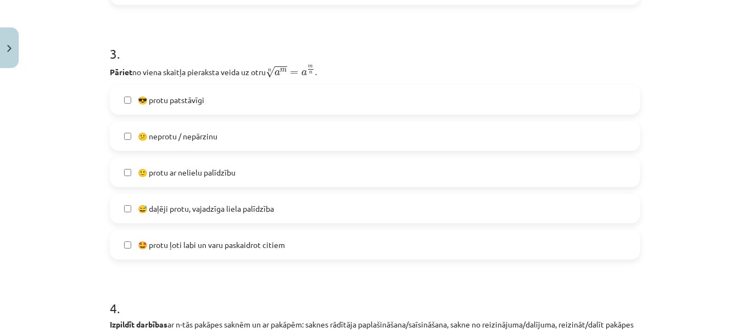
click at [226, 211] on span "😅 daļēji protu, vajadzīga liela palīdzība" at bounding box center [206, 209] width 136 height 12
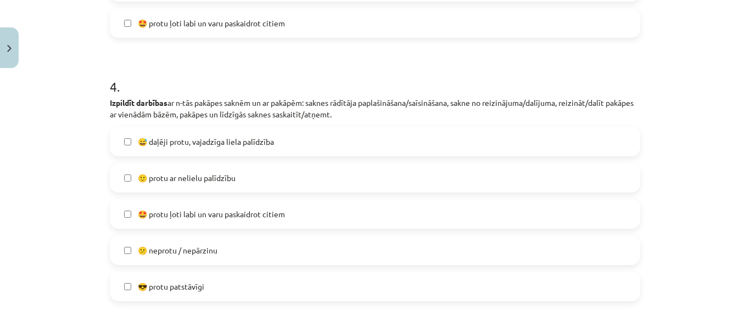
scroll to position [914, 0]
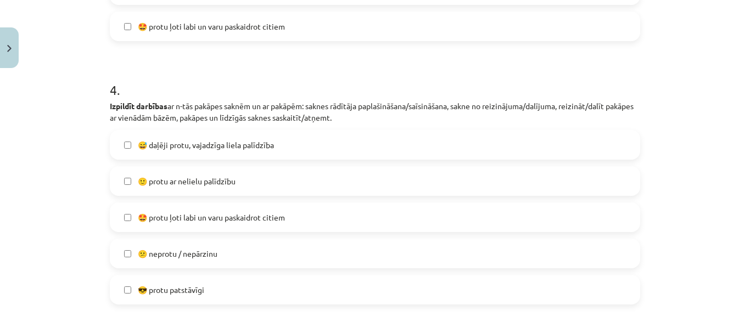
click at [205, 247] on label "😕 neprotu / nepārzinu" at bounding box center [375, 253] width 528 height 27
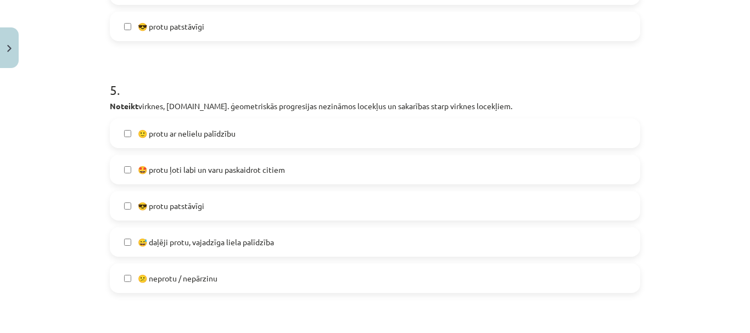
scroll to position [1197, 0]
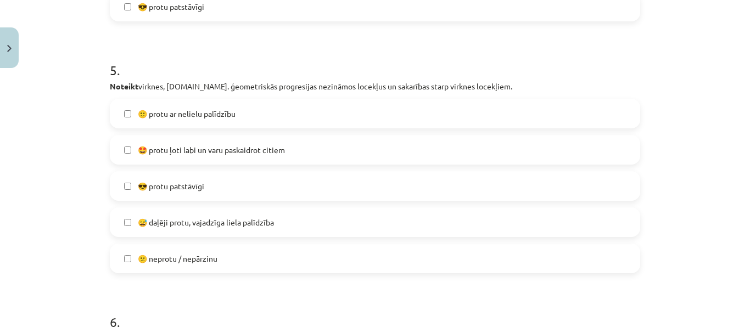
click at [219, 226] on span "😅 daļēji protu, vajadzīga liela palīdzība" at bounding box center [206, 223] width 136 height 12
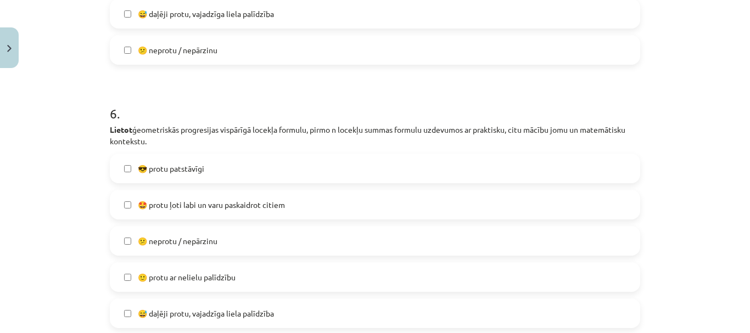
scroll to position [1435, 0]
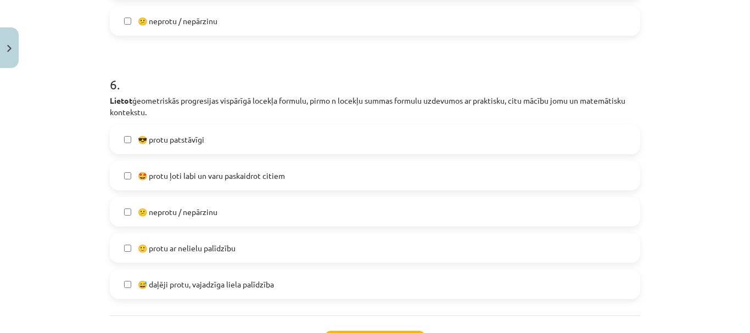
click at [261, 288] on span "😅 daļēji protu, vajadzīga liela palīdzība" at bounding box center [206, 285] width 136 height 12
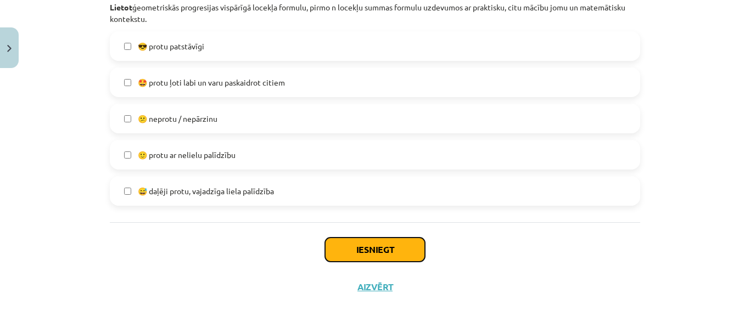
click at [414, 248] on button "Iesniegt" at bounding box center [375, 250] width 100 height 24
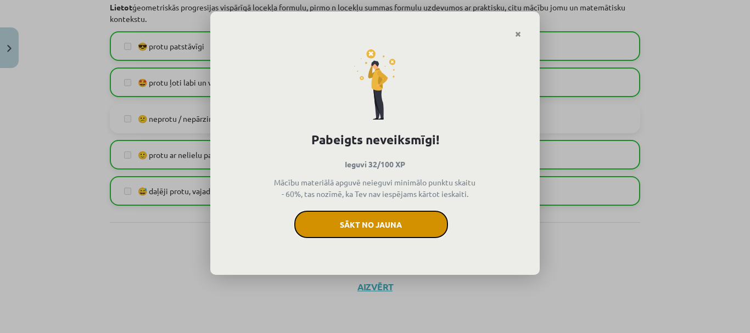
click at [399, 220] on button "Sākt no jauna" at bounding box center [371, 224] width 154 height 27
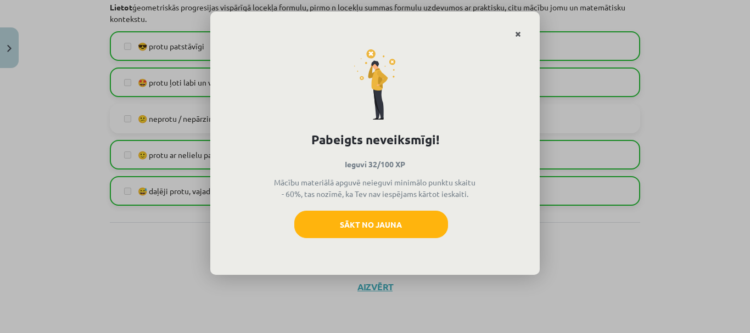
click at [522, 32] on link "Close" at bounding box center [517, 34] width 19 height 21
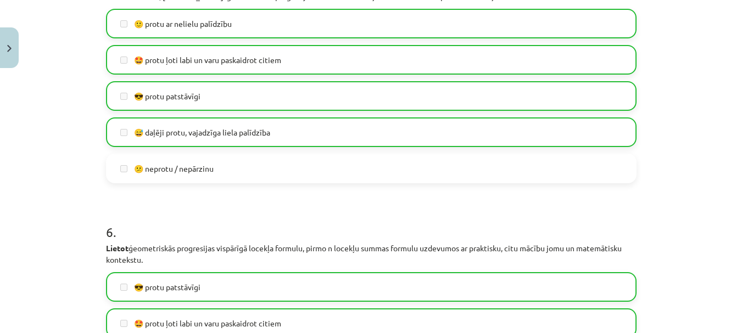
scroll to position [1519, 0]
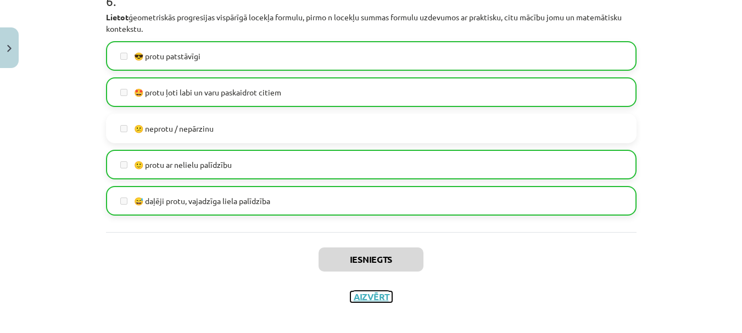
click at [373, 294] on button "Aizvērt" at bounding box center [371, 297] width 42 height 11
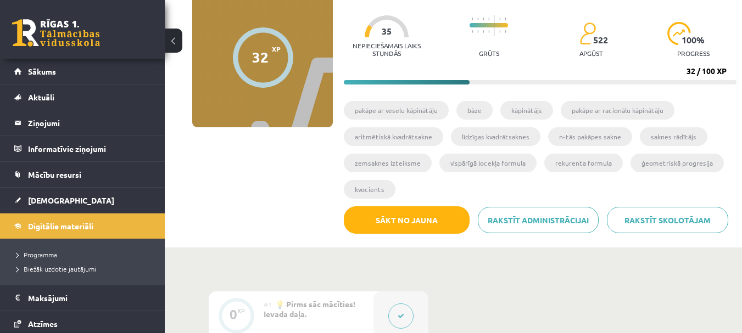
scroll to position [95, 0]
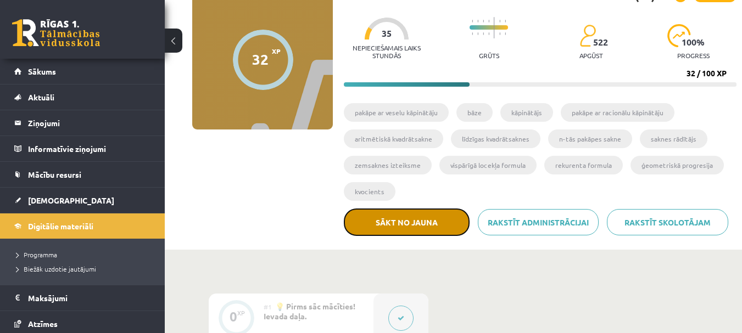
click at [461, 223] on button "Sākt no jauna" at bounding box center [407, 222] width 126 height 27
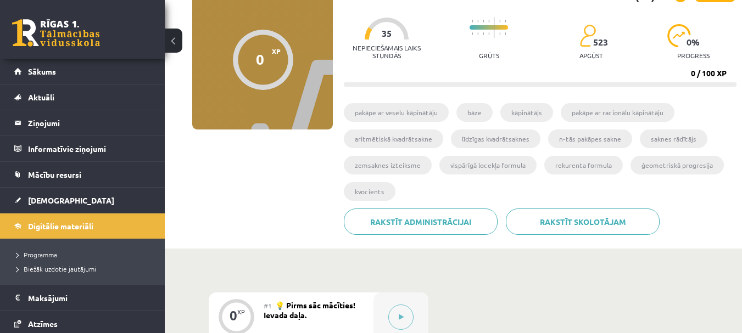
scroll to position [95, 0]
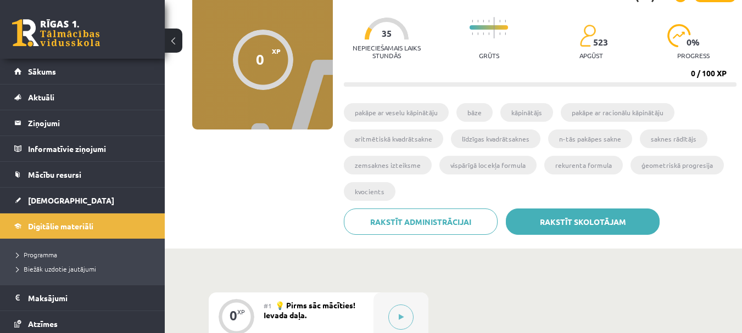
click at [620, 219] on link "Rakstīt skolotājam" at bounding box center [583, 222] width 154 height 26
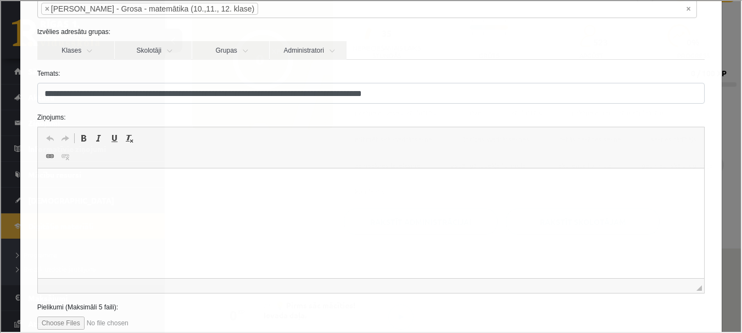
scroll to position [77, 0]
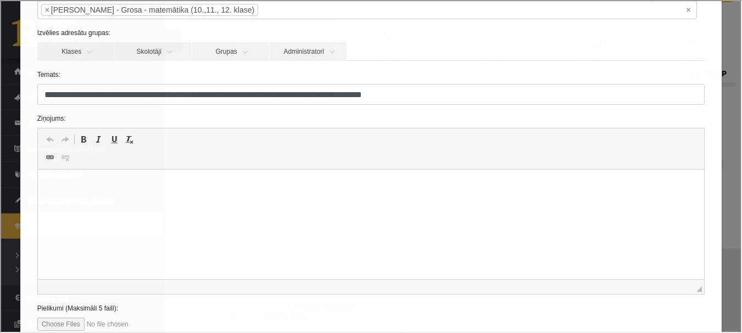
click at [489, 174] on html at bounding box center [370, 186] width 667 height 33
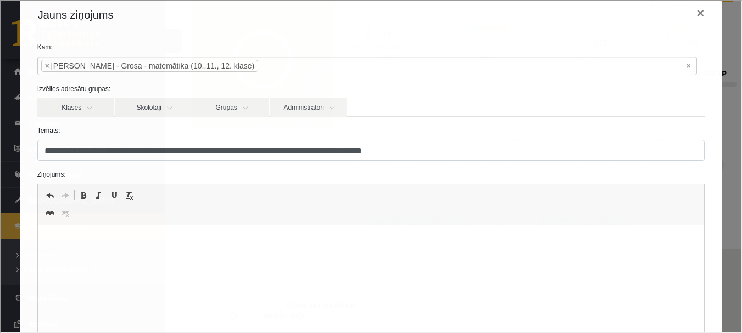
scroll to position [21, 0]
click at [692, 19] on button "×" at bounding box center [698, 11] width 25 height 31
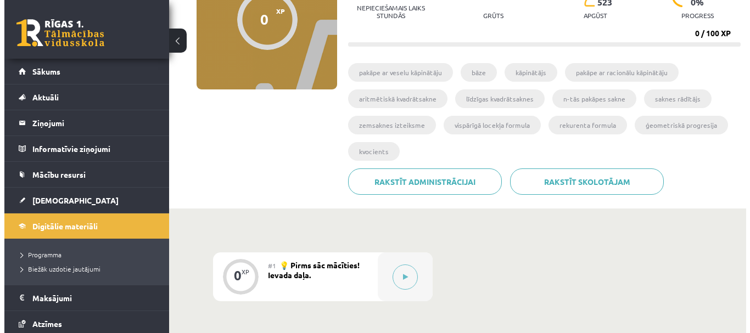
scroll to position [182, 0]
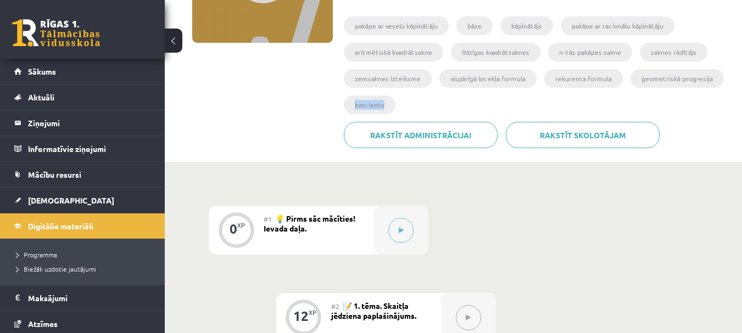
drag, startPoint x: 738, startPoint y: 84, endPoint x: 741, endPoint y: 104, distance: 20.4
click at [741, 104] on div "Digitālie materiāli 0 XP XP 100 0 / 100 XP Matemātikas i - 12. klases 1. ieskai…" at bounding box center [453, 11] width 577 height 301
click at [394, 231] on button at bounding box center [400, 230] width 25 height 25
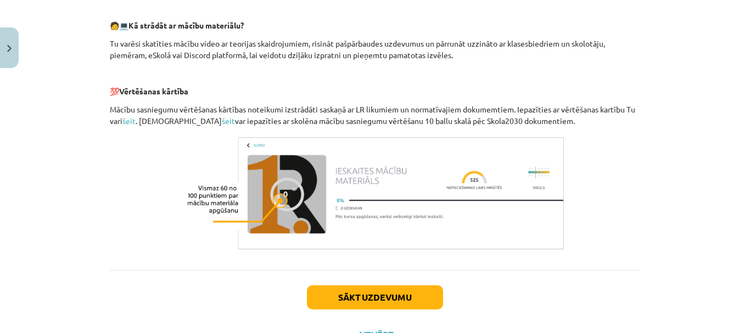
scroll to position [523, 0]
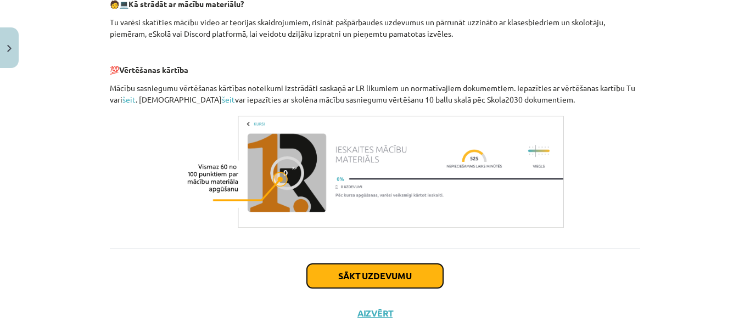
click at [397, 264] on button "Sākt uzdevumu" at bounding box center [375, 276] width 136 height 24
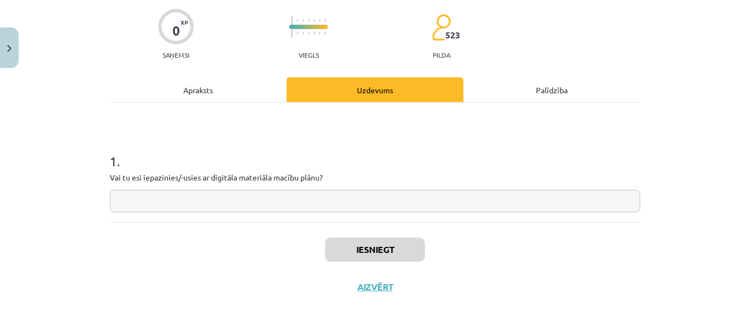
scroll to position [27, 0]
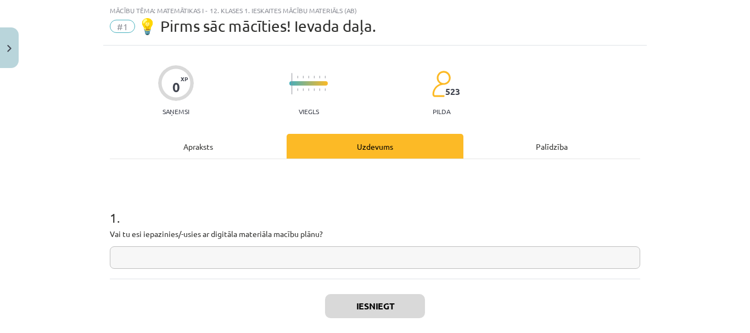
click at [394, 264] on input "text" at bounding box center [375, 258] width 530 height 23
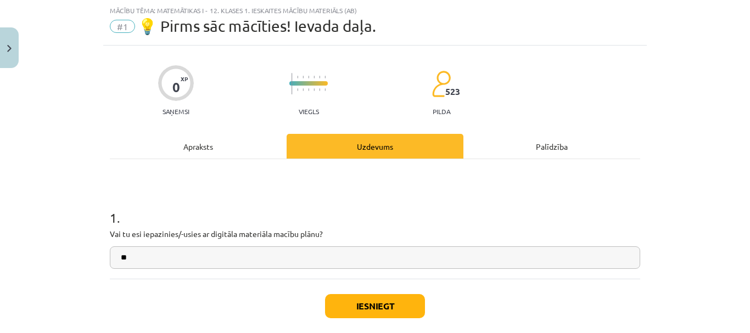
type input "**"
click at [383, 304] on button "Iesniegt" at bounding box center [375, 306] width 100 height 24
